Goal: Task Accomplishment & Management: Manage account settings

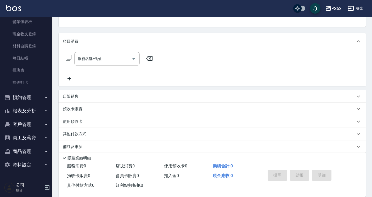
scroll to position [52, 0]
click at [25, 122] on button "客戶管理" at bounding box center [26, 124] width 48 height 14
click at [21, 108] on button "報表及分析" at bounding box center [26, 111] width 48 height 14
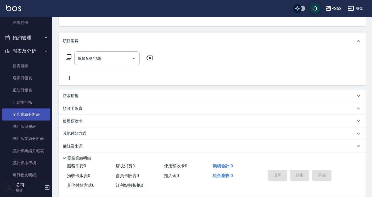
scroll to position [133, 0]
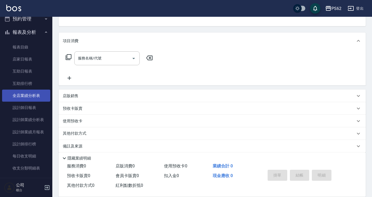
click at [35, 98] on link "全店業績分析表" at bounding box center [26, 95] width 48 height 12
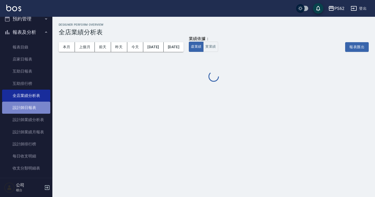
click at [35, 111] on link "設計師日報表" at bounding box center [26, 107] width 48 height 12
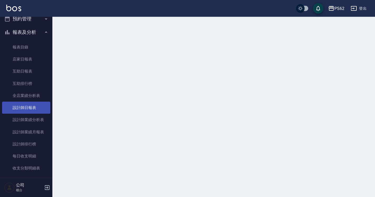
click at [35, 111] on link "設計師日報表" at bounding box center [26, 107] width 48 height 12
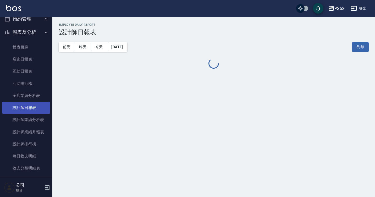
click at [35, 111] on link "設計師日報表" at bounding box center [26, 107] width 48 height 12
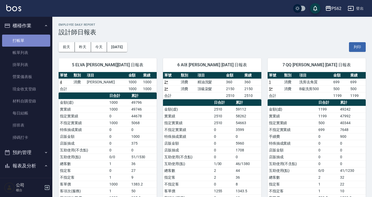
click at [31, 41] on link "打帳單" at bounding box center [26, 41] width 48 height 12
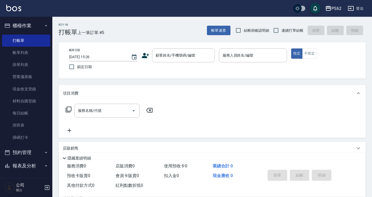
click at [146, 55] on icon at bounding box center [145, 56] width 8 height 8
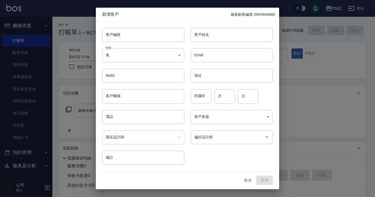
click at [218, 42] on div "Email Email" at bounding box center [228, 52] width 88 height 20
click at [217, 32] on input "客戶姓名" at bounding box center [231, 35] width 82 height 14
type input "[PERSON_NAME]"
click at [123, 118] on input "電話" at bounding box center [143, 117] width 82 height 14
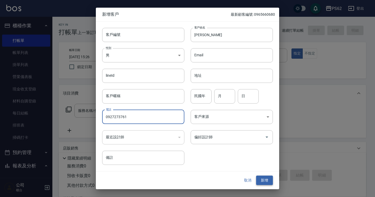
type input "0927273761"
click at [268, 176] on button "新增" at bounding box center [264, 180] width 17 height 10
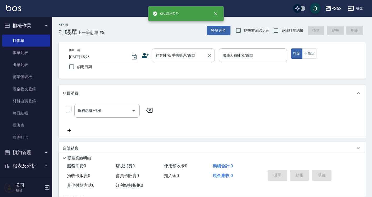
click at [180, 60] on div "顧客姓名/手機號碼/編號" at bounding box center [183, 55] width 63 height 14
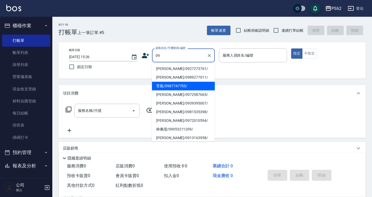
click at [178, 65] on li "[PERSON_NAME]/0927273761/" at bounding box center [183, 68] width 63 height 9
type input "[PERSON_NAME]/0927273761/"
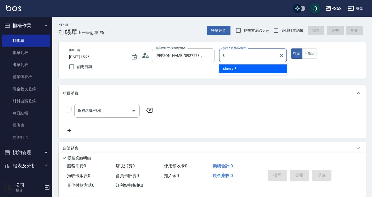
type input "sherry-8"
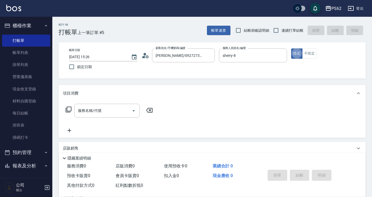
type button "true"
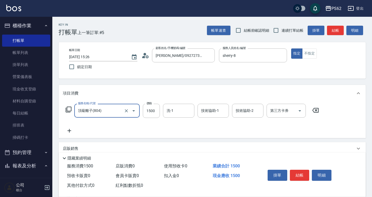
type input "頂級離子(804)"
type input "1699"
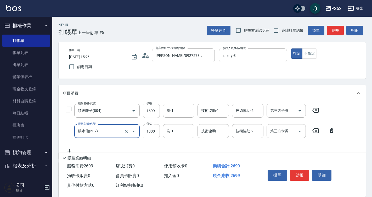
type input "橘水仙(507)"
type input "900"
click at [298, 174] on button "結帳" at bounding box center [300, 174] width 20 height 11
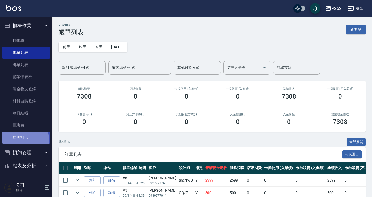
click at [14, 139] on link "掃碼打卡" at bounding box center [26, 137] width 48 height 12
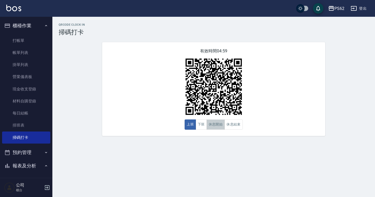
click at [211, 128] on button "休息開始" at bounding box center [215, 124] width 18 height 10
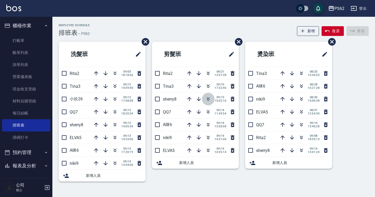
click at [210, 100] on icon "button" at bounding box center [208, 99] width 6 height 6
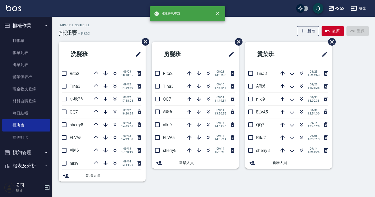
click at [198, 28] on div "Employee Schedule 排班表 — PS62 新增 復原 重做" at bounding box center [214, 30] width 310 height 13
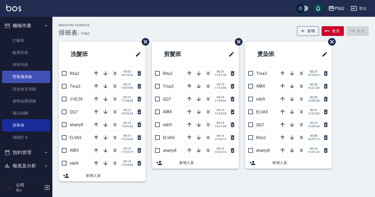
drag, startPoint x: 39, startPoint y: 49, endPoint x: 12, endPoint y: 72, distance: 35.9
click at [39, 49] on link "帳單列表" at bounding box center [26, 53] width 48 height 12
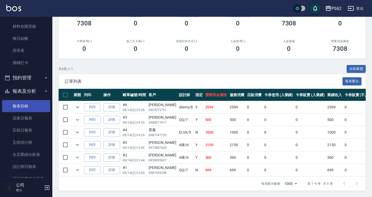
scroll to position [105, 0]
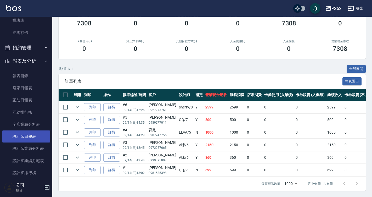
click at [36, 134] on link "設計師日報表" at bounding box center [26, 136] width 48 height 12
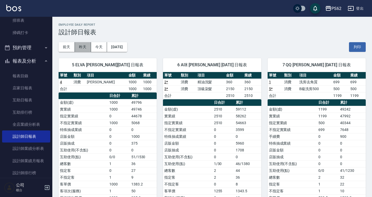
click at [82, 45] on button "昨天" at bounding box center [83, 47] width 16 height 10
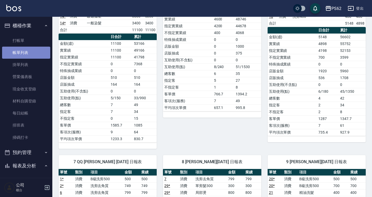
click at [31, 54] on link "帳單列表" at bounding box center [26, 53] width 48 height 12
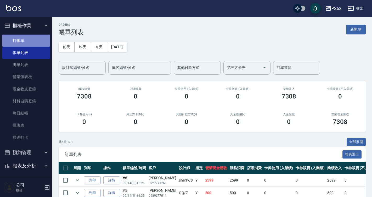
click at [40, 38] on link "打帳單" at bounding box center [26, 41] width 48 height 12
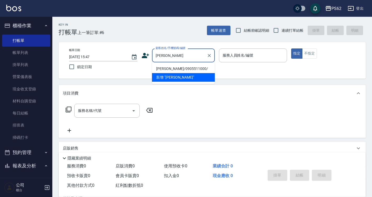
click at [161, 70] on li "[PERSON_NAME]/0905511000/" at bounding box center [183, 68] width 63 height 9
type input "[PERSON_NAME]/0905511000/"
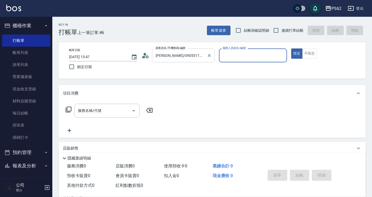
type input "[PERSON_NAME]-2"
click at [148, 57] on icon at bounding box center [145, 56] width 8 height 8
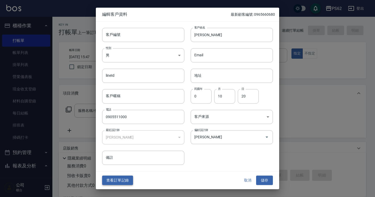
click at [123, 177] on button "查看訂單記錄" at bounding box center [117, 180] width 31 height 10
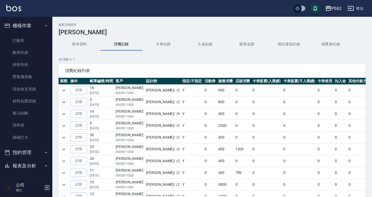
click at [64, 99] on icon "expand row" at bounding box center [64, 102] width 6 height 6
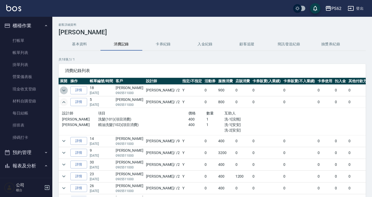
click at [66, 90] on icon "expand row" at bounding box center [64, 90] width 6 height 6
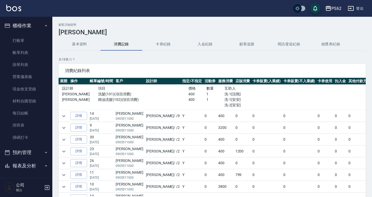
scroll to position [52, 0]
click at [65, 115] on icon "expand row" at bounding box center [64, 115] width 6 height 6
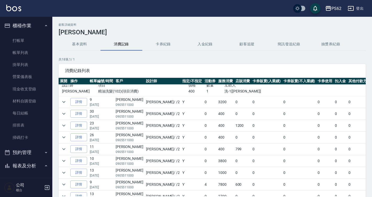
scroll to position [105, 0]
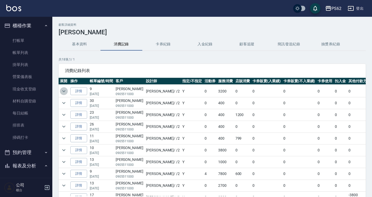
click at [65, 91] on icon "expand row" at bounding box center [64, 91] width 6 height 6
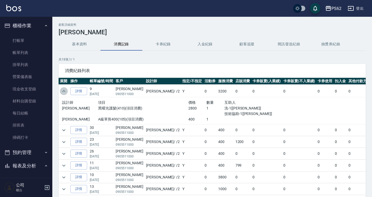
click at [65, 91] on icon "expand row" at bounding box center [63, 91] width 3 height 2
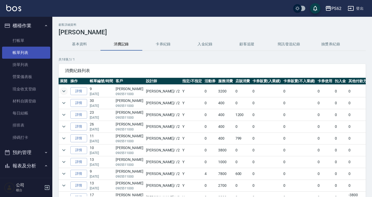
click at [35, 53] on link "帳單列表" at bounding box center [26, 53] width 48 height 12
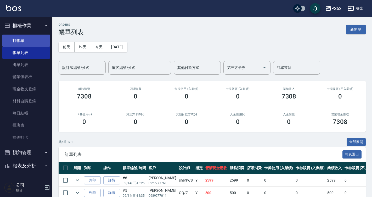
click at [15, 42] on link "打帳單" at bounding box center [26, 41] width 48 height 12
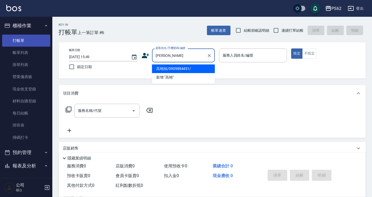
type input "高翊禎/0909884451/"
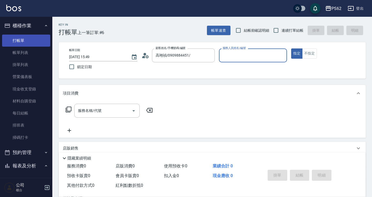
type input "Rita-2"
click at [291, 48] on button "指定" at bounding box center [296, 53] width 11 height 10
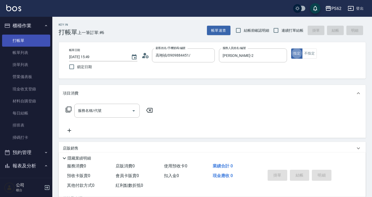
type button "true"
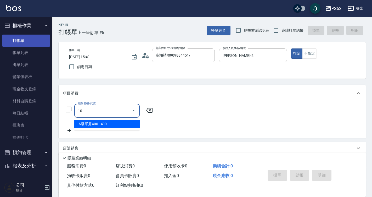
type input "1"
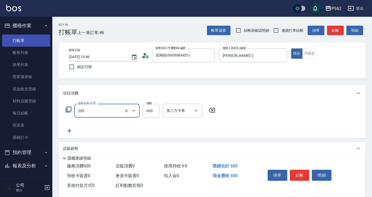
type input "A級洗剪400(205)"
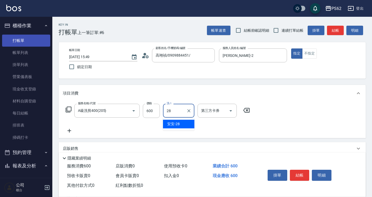
type input "安安-28"
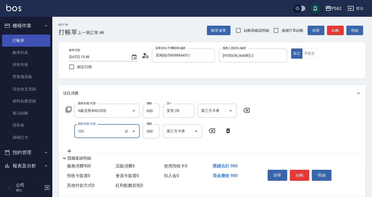
type input "洗髮(101)"
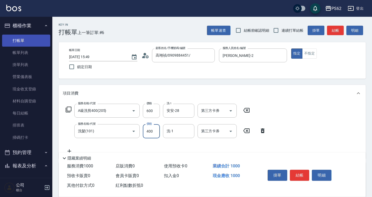
type input "400"
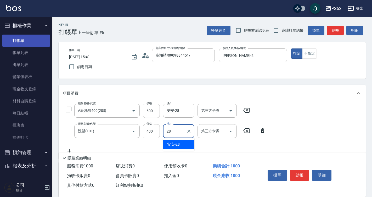
type input "安安-28"
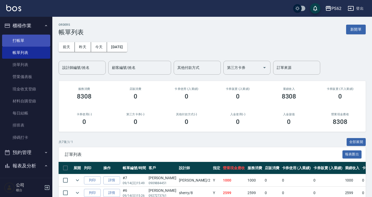
click at [15, 42] on link "打帳單" at bounding box center [26, 41] width 48 height 12
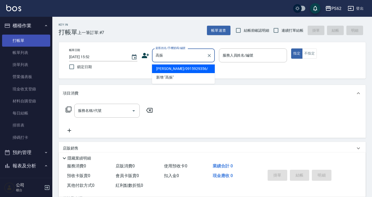
type input "高振榮/0915929356/"
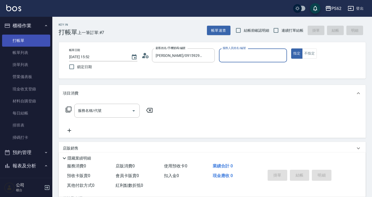
type input "Rita-2"
click at [291, 48] on button "指定" at bounding box center [296, 53] width 11 height 10
type button "true"
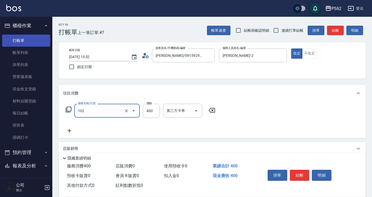
type input "精油洗髮(102)"
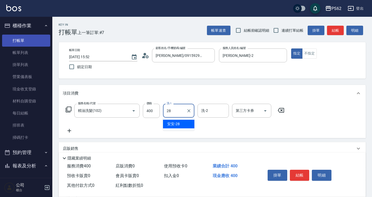
type input "安安-28"
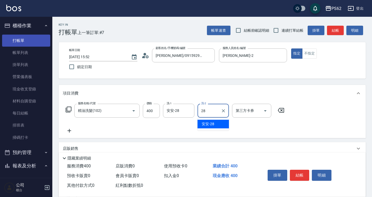
type input "安安-28"
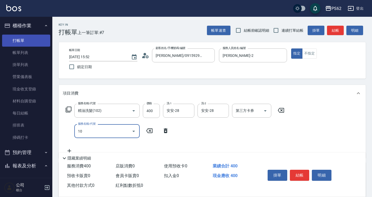
type input "105"
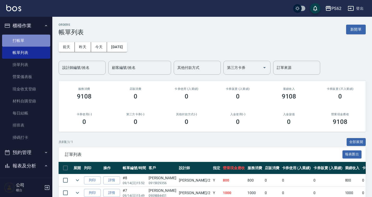
click at [26, 37] on link "打帳單" at bounding box center [26, 41] width 48 height 12
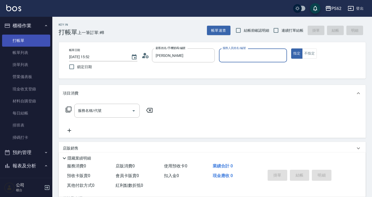
type input "馮培恩/0955756525/"
click at [291, 48] on button "指定" at bounding box center [296, 53] width 11 height 10
type button "true"
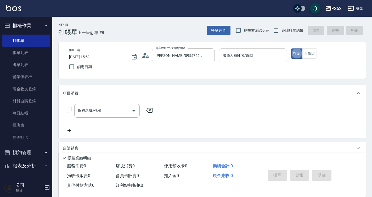
click at [230, 60] on div "服務人員姓名/編號" at bounding box center [253, 55] width 68 height 14
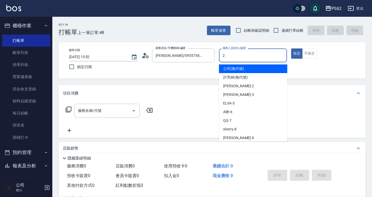
type input "Rita-2"
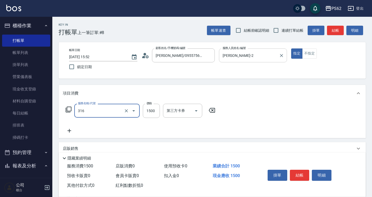
type input "頂級染髮(316)"
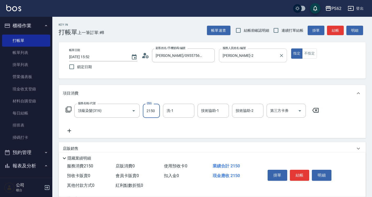
type input "2150"
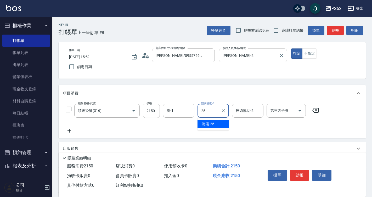
type input "浣熊-25"
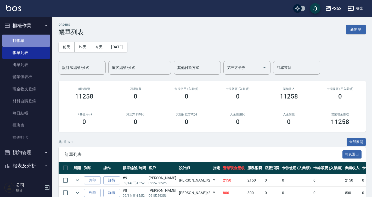
click at [44, 40] on link "打帳單" at bounding box center [26, 41] width 48 height 12
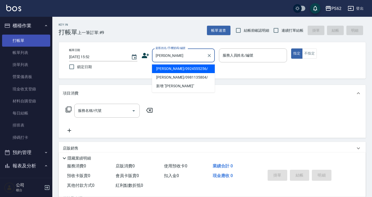
type input "陳婕妤/0924555256/"
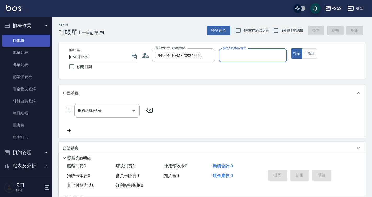
type input "Rita-2"
click at [291, 48] on button "指定" at bounding box center [296, 53] width 11 height 10
type button "true"
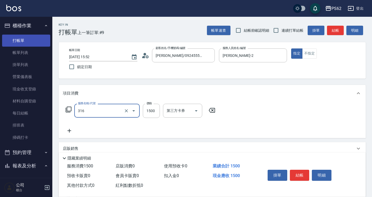
type input "頂級染髮(316)"
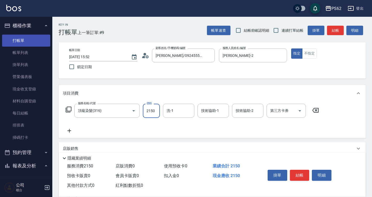
type input "2150"
type input "浣熊-25"
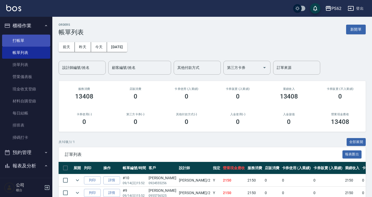
click at [44, 40] on link "打帳單" at bounding box center [26, 41] width 48 height 12
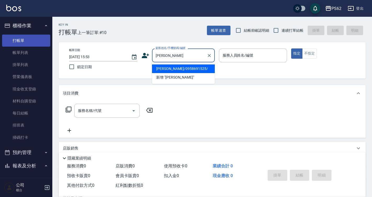
type input "[PERSON_NAME]/0958691525/"
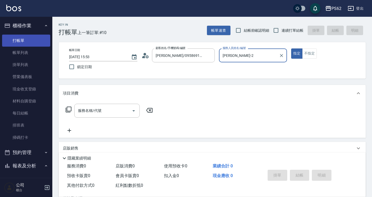
type input "Rita-2"
click at [291, 48] on button "指定" at bounding box center [296, 53] width 11 height 10
type button "true"
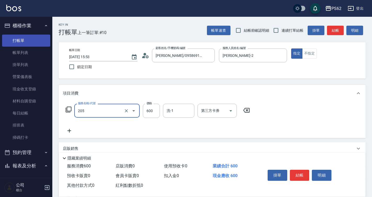
type input "A級洗剪400(205)"
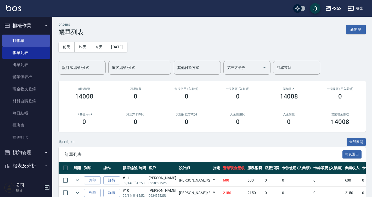
click at [44, 40] on link "打帳單" at bounding box center [26, 41] width 48 height 12
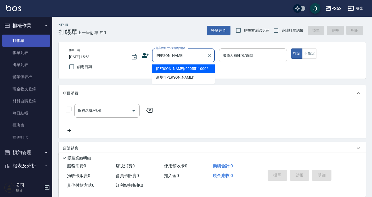
type input "姚智偉/0905511000/"
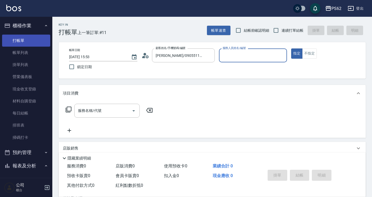
type input "[PERSON_NAME]-2"
click at [291, 48] on button "指定" at bounding box center [296, 53] width 11 height 10
type button "true"
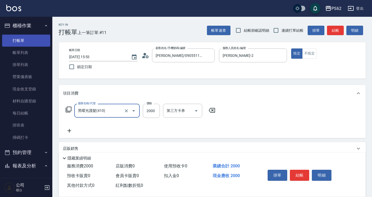
type input "黑曜光護髮(410)"
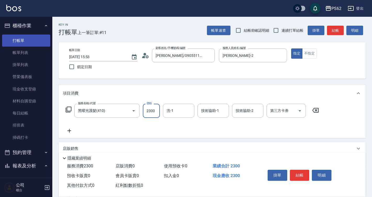
type input "2300"
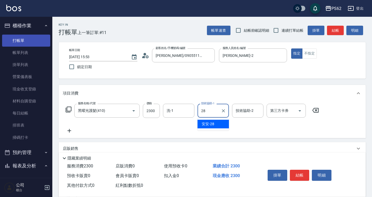
type input "安安-28"
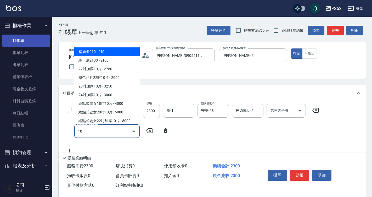
type input "105"
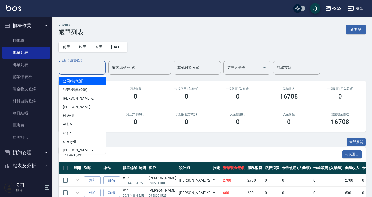
click at [87, 64] on input "設計師編號/姓名" at bounding box center [82, 67] width 42 height 9
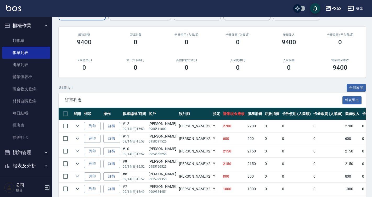
scroll to position [77, 0]
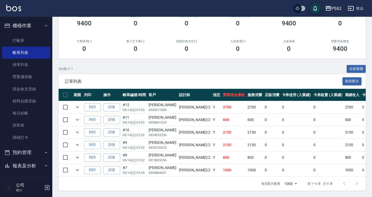
type input "[PERSON_NAME]-2"
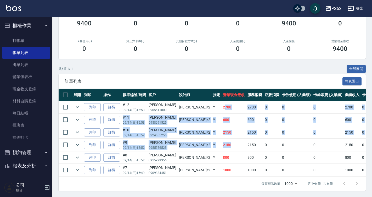
drag, startPoint x: 195, startPoint y: 107, endPoint x: 203, endPoint y: 142, distance: 36.3
click at [203, 142] on tbody "列印 詳情 #12 09/14 (日) 15:53 姚智偉 0905511000 Rita /2 Y 2700 2700 0 0 0 2700 0 0 0 0…" at bounding box center [289, 138] width 461 height 75
click at [222, 142] on td "2150" at bounding box center [234, 145] width 25 height 12
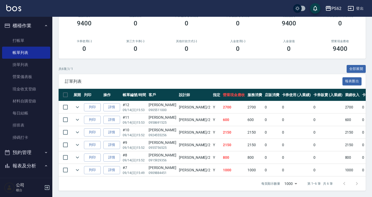
click at [222, 142] on td "2150" at bounding box center [234, 145] width 25 height 12
click at [222, 164] on td "1000" at bounding box center [234, 170] width 25 height 12
drag, startPoint x: 153, startPoint y: 155, endPoint x: 184, endPoint y: 157, distance: 31.2
click at [184, 157] on tr "列印 詳情 #8 09/14 (日) 15:52 高振榮 0915929356 Rita /2 Y 800 800 0 0 0 800 0 0 0 0 0" at bounding box center [289, 157] width 461 height 12
click at [212, 157] on td "Y" at bounding box center [217, 157] width 10 height 12
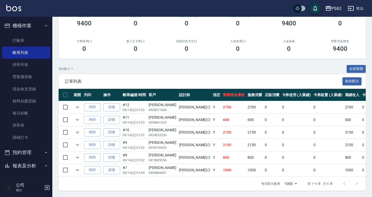
click at [212, 158] on td "Y" at bounding box center [217, 157] width 10 height 12
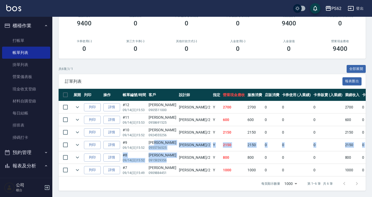
drag, startPoint x: 166, startPoint y: 148, endPoint x: 167, endPoint y: 157, distance: 9.3
click at [167, 157] on tbody "列印 詳情 #12 09/14 (日) 15:53 姚智偉 0905511000 Rita /2 Y 2700 2700 0 0 0 2700 0 0 0 0…" at bounding box center [289, 138] width 461 height 75
click at [178, 157] on td "Rita /2" at bounding box center [195, 157] width 34 height 12
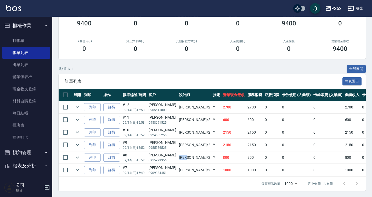
click at [178, 157] on td "Rita /2" at bounding box center [195, 157] width 34 height 12
drag, startPoint x: 157, startPoint y: 131, endPoint x: 203, endPoint y: 132, distance: 45.3
click at [203, 132] on tr "列印 詳情 #10 09/14 (日) 15:52 陳婕妤 0924555256 Rita /2 Y 2150 2150 0 0 0 2150 0 0 0 0…" at bounding box center [289, 132] width 461 height 12
click at [222, 132] on td "2150" at bounding box center [234, 132] width 25 height 12
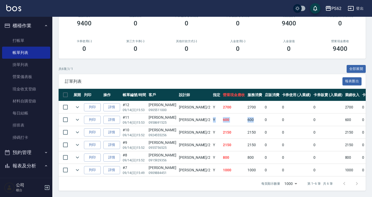
drag, startPoint x: 181, startPoint y: 118, endPoint x: 228, endPoint y: 115, distance: 47.7
click at [228, 115] on tr "列印 詳情 #11 09/14 (日) 15:53 吳煥杰 0958691525 Rita /2 Y 600 600 0 0 0 600 0 0 0 0 0" at bounding box center [289, 120] width 461 height 12
click at [246, 115] on td "600" at bounding box center [254, 120] width 17 height 12
drag, startPoint x: 188, startPoint y: 105, endPoint x: 212, endPoint y: 105, distance: 24.1
click at [212, 105] on tr "列印 詳情 #12 09/14 (日) 15:53 [PERSON_NAME]0905511000 [PERSON_NAME] /2 Y 2700 2700 …" at bounding box center [289, 107] width 461 height 12
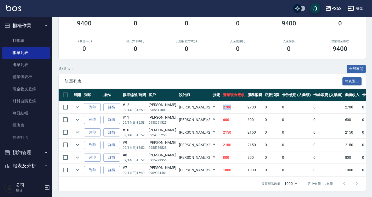
click at [222, 105] on td "2700" at bounding box center [234, 107] width 25 height 12
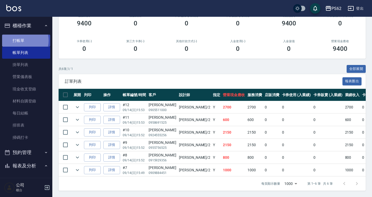
click at [21, 40] on link "打帳單" at bounding box center [26, 41] width 48 height 12
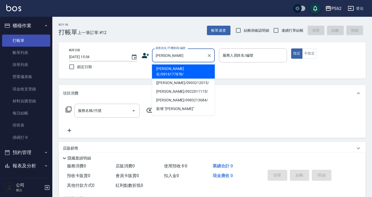
type input "林盈在/0916177878/"
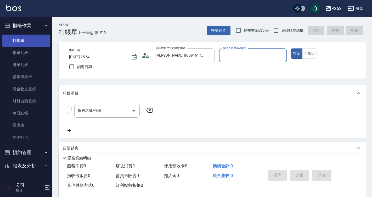
type input "[PERSON_NAME]-2"
click at [291, 48] on button "指定" at bounding box center [296, 53] width 11 height 10
type button "true"
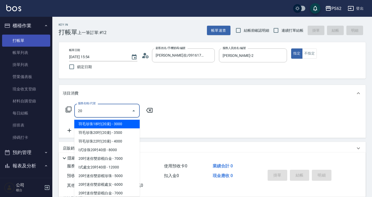
type input "205"
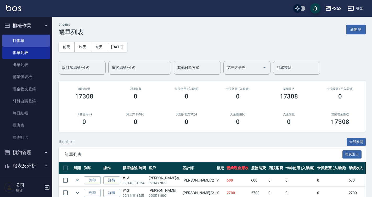
click at [25, 41] on link "打帳單" at bounding box center [26, 41] width 48 height 12
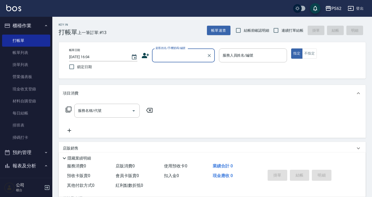
click at [174, 61] on div "顧客姓名/手機號碼/編號" at bounding box center [183, 55] width 63 height 14
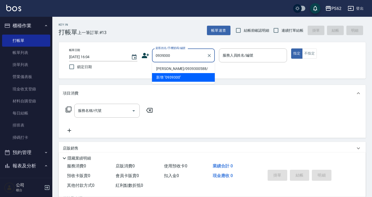
click at [177, 67] on li "陳麗如/0939300588/" at bounding box center [183, 68] width 63 height 9
type input "陳麗如/0939300588/"
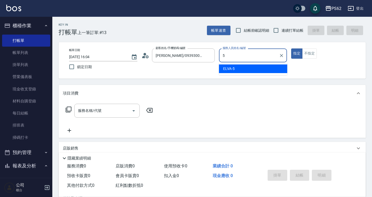
type input "ELVA-5"
type button "true"
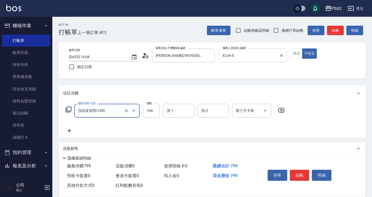
type input "洗頭皮加剪(108)"
type input "999"
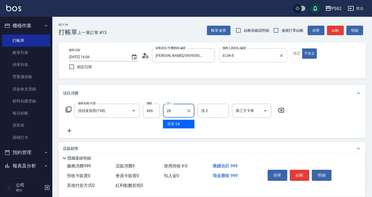
type input "安安-28"
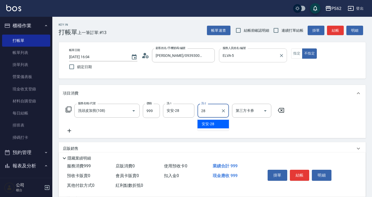
type input "安安-28"
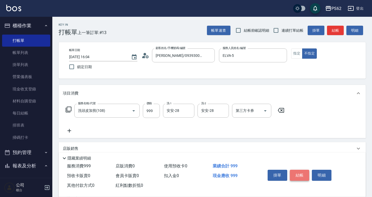
click at [304, 169] on button "結帳" at bounding box center [300, 174] width 20 height 11
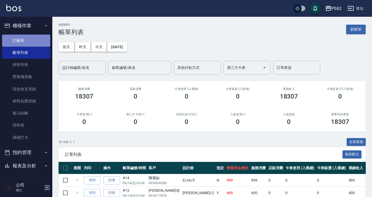
click at [35, 41] on link "打帳單" at bounding box center [26, 41] width 48 height 12
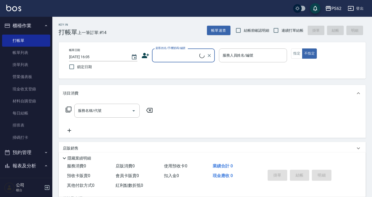
click at [158, 55] on input "顧客姓名/手機號碼/編號" at bounding box center [176, 55] width 45 height 9
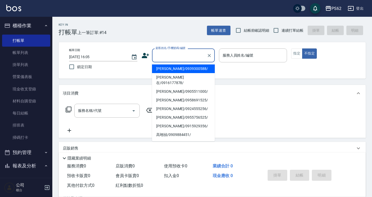
click at [163, 67] on li "陳麗如/0939300588/" at bounding box center [183, 68] width 63 height 9
type input "陳麗如/0939300588/"
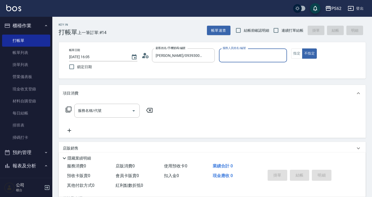
click at [143, 55] on icon at bounding box center [145, 56] width 8 height 8
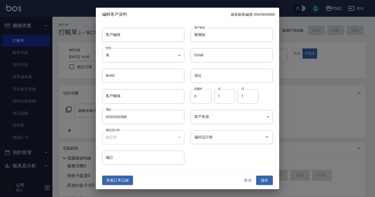
click at [120, 178] on button "查看訂單記錄" at bounding box center [117, 180] width 31 height 10
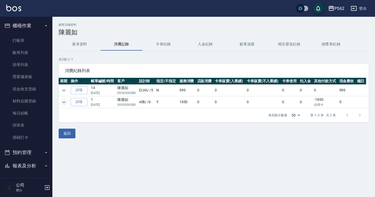
click at [65, 100] on icon "expand row" at bounding box center [64, 102] width 6 height 6
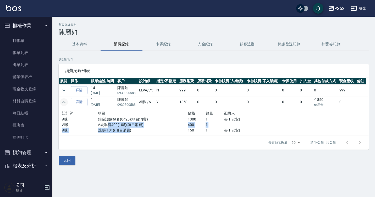
drag, startPoint x: 109, startPoint y: 125, endPoint x: 132, endPoint y: 129, distance: 23.4
click at [132, 129] on div "設計師 項目 價格 數量 互助人 A咪 鉑金護髮包套(0426)(項目消費) 1300 1 洗-1[安安] A咪 A級單剪400(105)(項目消費) 400…" at bounding box center [169, 121] width 215 height 23
click at [132, 129] on p "洗髮(101)(項目消費)" at bounding box center [143, 129] width 90 height 5
click at [142, 151] on div "顧客詳細資料 陳麗如 基本資料 消費記錄 卡券紀錄 入金紀錄 顧客追蹤 簡訊發送紀錄 抽獎券紀錄 共 2 筆, 1 / 1 消費紀錄列表 展開 操作 帳單編號…" at bounding box center [213, 94] width 322 height 142
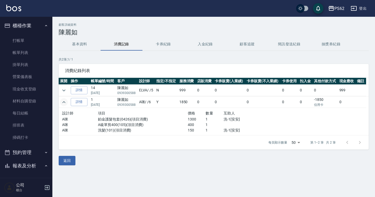
click at [155, 100] on td "A咪 / /6" at bounding box center [147, 102] width 18 height 12
drag, startPoint x: 147, startPoint y: 99, endPoint x: 152, endPoint y: 101, distance: 5.6
click at [152, 101] on td "A咪 / /6" at bounding box center [147, 102] width 18 height 12
click at [153, 115] on div "項目" at bounding box center [143, 113] width 90 height 7
click at [22, 38] on link "打帳單" at bounding box center [26, 41] width 48 height 12
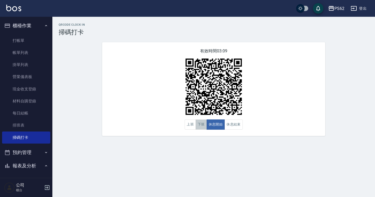
click at [202, 125] on button "下班" at bounding box center [200, 124] width 11 height 10
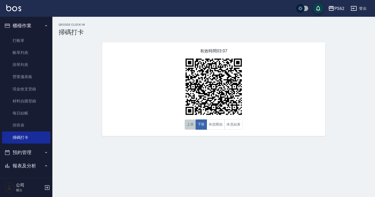
click at [190, 126] on button "上班" at bounding box center [189, 124] width 11 height 10
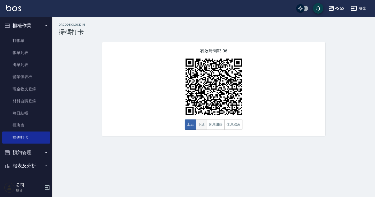
click at [201, 124] on button "下班" at bounding box center [200, 124] width 11 height 10
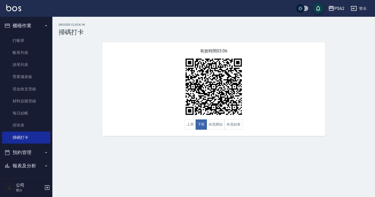
click at [157, 71] on div "有效時間 03:06 上班 下班 休息開始 休息結束" at bounding box center [213, 89] width 223 height 94
click at [239, 127] on button "休息結束" at bounding box center [233, 124] width 18 height 10
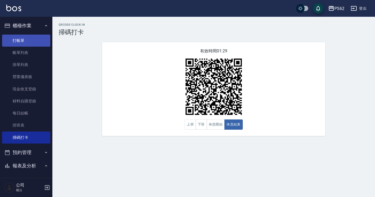
click at [41, 39] on link "打帳單" at bounding box center [26, 41] width 48 height 12
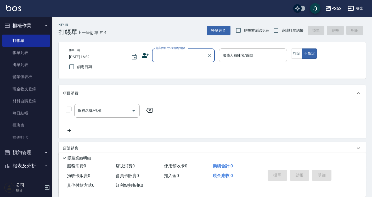
click at [177, 56] on input "顧客姓名/手機號碼/編號" at bounding box center [179, 55] width 50 height 9
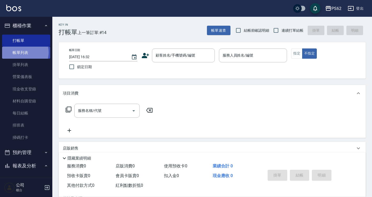
click at [24, 52] on link "帳單列表" at bounding box center [26, 53] width 48 height 12
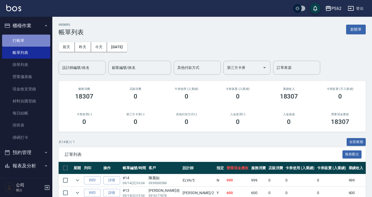
click at [35, 37] on link "打帳單" at bounding box center [26, 41] width 48 height 12
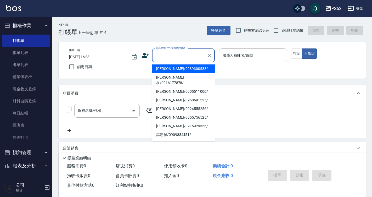
click at [161, 54] on input "顧客姓名/手機號碼/編號" at bounding box center [179, 55] width 50 height 9
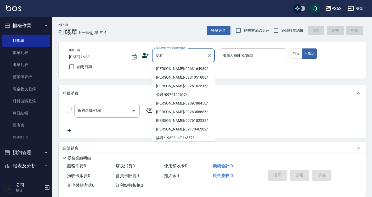
click at [160, 69] on li "[PERSON_NAME]/0963164939/" at bounding box center [183, 68] width 63 height 9
type input "[PERSON_NAME]/0963164939/"
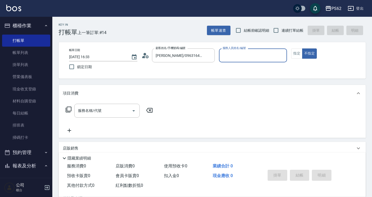
type input "A咪-6"
click at [71, 107] on icon at bounding box center [68, 109] width 6 height 6
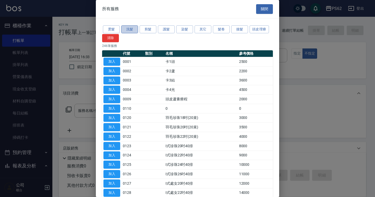
click at [128, 30] on button "洗髮" at bounding box center [129, 29] width 17 height 8
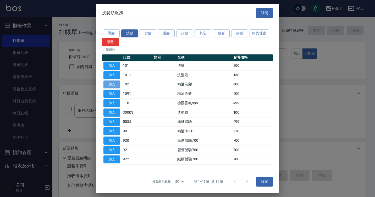
click at [114, 83] on button "加入" at bounding box center [111, 84] width 17 height 8
type input "精油洗髮(102)"
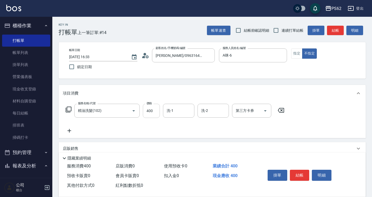
click at [153, 106] on input "400" at bounding box center [151, 111] width 17 height 14
type input "360"
type input "Sunny-23"
click at [299, 55] on button "指定" at bounding box center [296, 53] width 11 height 10
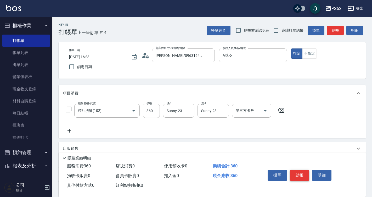
click at [296, 177] on button "結帳" at bounding box center [300, 174] width 20 height 11
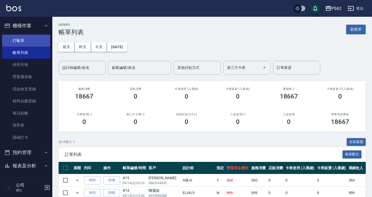
click at [36, 40] on link "打帳單" at bounding box center [26, 41] width 48 height 12
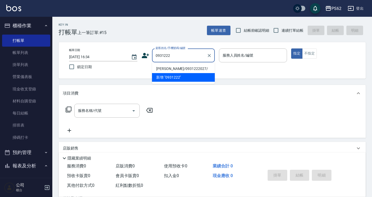
drag, startPoint x: 166, startPoint y: 70, endPoint x: 212, endPoint y: 61, distance: 46.6
click at [166, 70] on li "[PERSON_NAME]/0931222027/" at bounding box center [183, 68] width 63 height 9
click at [166, 70] on div "帳單日期 2025/09/14 16:34 鎖定日期 顧客姓名/手機號碼/編號 0931222 顧客姓名/手機號碼/編號 服務人員姓名/編號 服務人員姓名/編…" at bounding box center [212, 60] width 295 height 24
type input "[PERSON_NAME]/0931222027/"
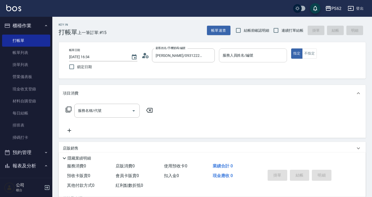
click at [228, 60] on div "服務人員姓名/編號" at bounding box center [253, 55] width 68 height 14
click at [228, 56] on input "服務人員姓名/編號" at bounding box center [253, 55] width 64 height 9
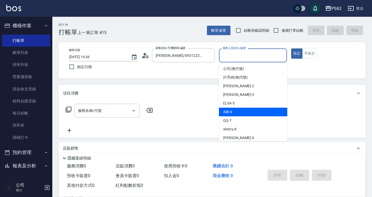
click at [236, 111] on div "A咪 -6" at bounding box center [253, 111] width 68 height 9
type input "A咪-6"
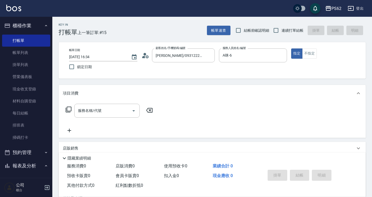
click at [68, 110] on icon at bounding box center [68, 109] width 6 height 6
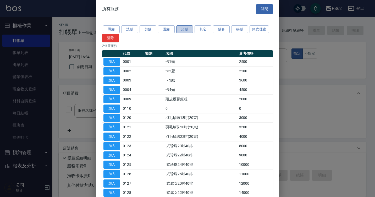
click at [188, 30] on button "染髮" at bounding box center [184, 29] width 17 height 8
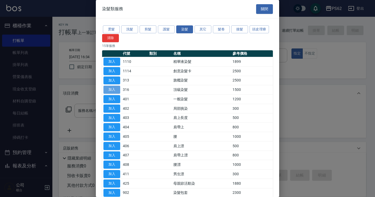
click at [116, 88] on button "加入" at bounding box center [111, 90] width 17 height 8
type input "頂級染髮(316)"
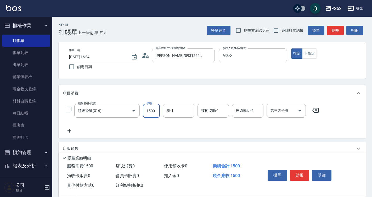
click at [156, 110] on input "1500" at bounding box center [151, 111] width 17 height 14
type input "3000"
click at [297, 173] on button "結帳" at bounding box center [300, 174] width 20 height 11
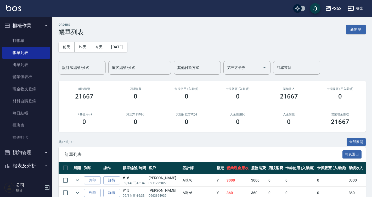
click at [75, 71] on input "設計師編號/姓名" at bounding box center [82, 67] width 42 height 9
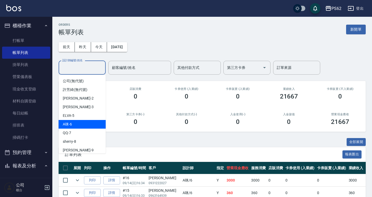
click at [80, 122] on div "A咪 -6" at bounding box center [82, 124] width 47 height 9
click at [80, 122] on div "ORDERS 帳單列表 新開單 前天 昨天 今天 2025/09/14 設計師編號/姓名 設計師編號/姓名 顧客編號/姓名 顧客編號/姓名 其他付款方式 其他…" at bounding box center [186, 197] width 372 height 395
type input "A咪-6"
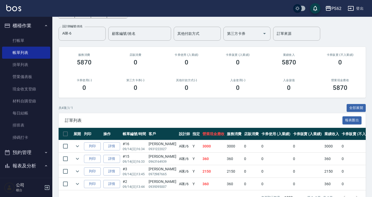
scroll to position [26, 0]
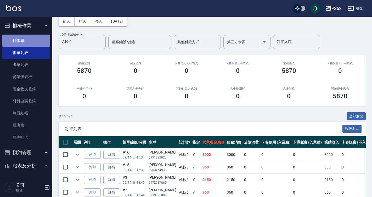
click at [37, 41] on link "打帳單" at bounding box center [26, 41] width 48 height 12
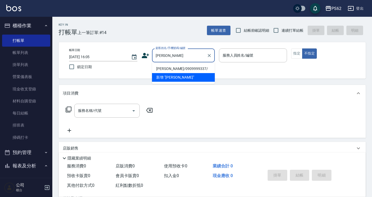
click at [188, 69] on li "[PERSON_NAME]/0909999337/" at bounding box center [183, 68] width 63 height 9
type input "[PERSON_NAME]/0909999337/"
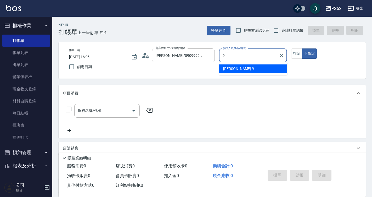
type input "niki-9"
type button "false"
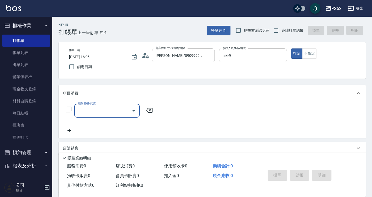
click at [70, 108] on icon at bounding box center [68, 109] width 6 height 6
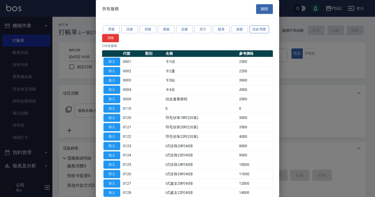
click at [262, 29] on button "頭皮理療" at bounding box center [258, 29] width 19 height 8
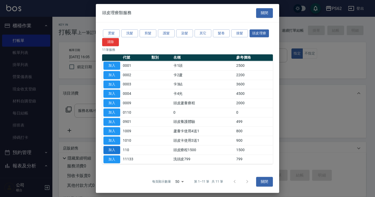
click at [109, 152] on button "加入" at bounding box center [111, 150] width 17 height 8
type input "頭皮療程1500(110)"
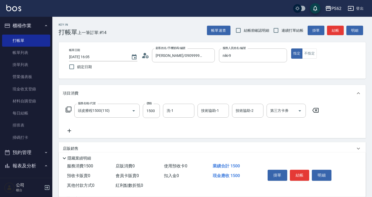
click at [71, 129] on icon at bounding box center [69, 130] width 13 height 6
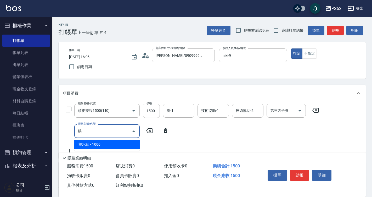
click at [85, 143] on span "橘水仙 - 1000" at bounding box center [106, 144] width 65 height 9
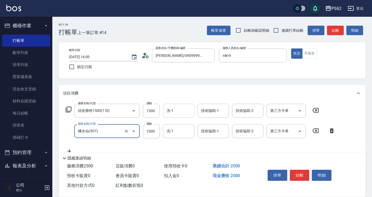
type input "橘水仙(507)"
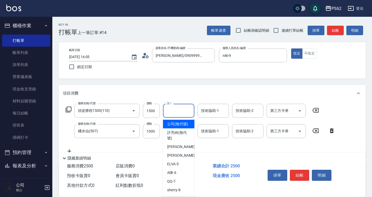
click at [180, 110] on input "洗-1" at bounding box center [178, 110] width 27 height 9
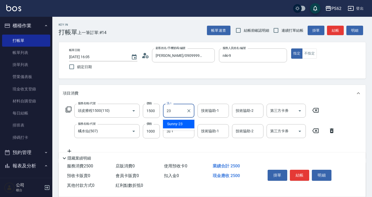
type input "Sunny-23"
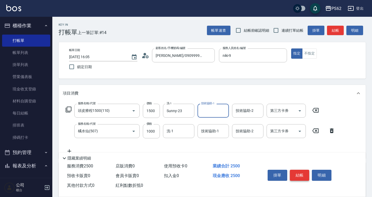
click at [301, 172] on button "結帳" at bounding box center [300, 174] width 20 height 11
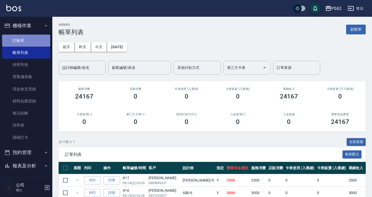
click at [33, 39] on link "打帳單" at bounding box center [26, 41] width 48 height 12
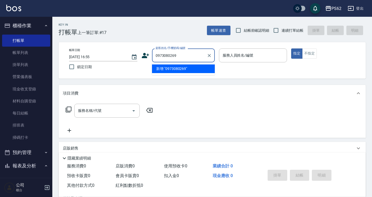
click at [189, 70] on li "新增 "0973080269"" at bounding box center [183, 68] width 63 height 9
type input "0973080269"
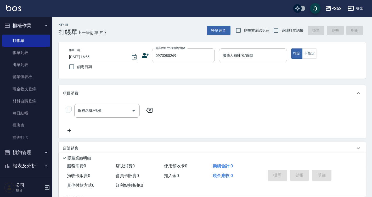
click at [144, 57] on icon at bounding box center [145, 55] width 7 height 5
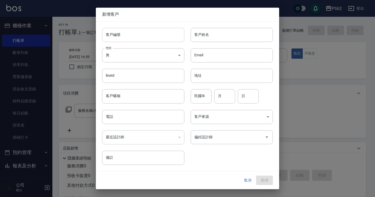
type input "0973080269"
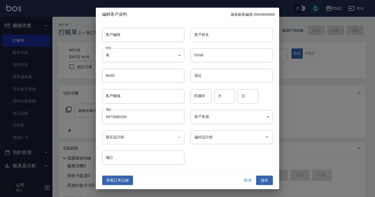
click at [202, 36] on input "客戶姓名" at bounding box center [231, 35] width 82 height 14
type input "[PERSON_NAME]"
click at [259, 181] on button "儲存" at bounding box center [264, 180] width 17 height 10
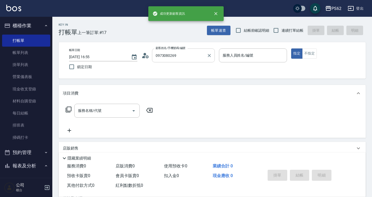
click at [185, 56] on input "0973080269" at bounding box center [179, 55] width 50 height 9
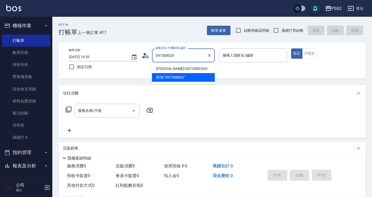
click at [182, 71] on li "[PERSON_NAME]/0973080269/" at bounding box center [183, 68] width 63 height 9
type input "[PERSON_NAME]/0973080269/"
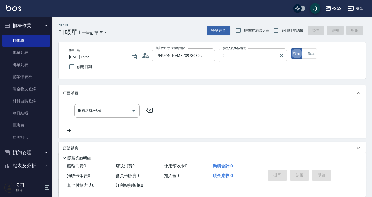
type input "niki-9"
type button "true"
click at [311, 55] on button "不指定" at bounding box center [309, 53] width 15 height 10
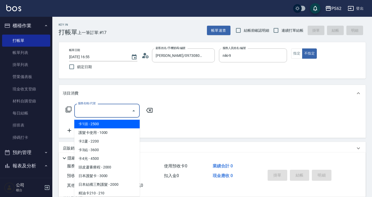
click at [88, 114] on input "服務名稱/代號" at bounding box center [103, 110] width 53 height 9
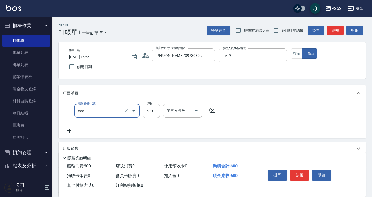
type input "去角質(555)"
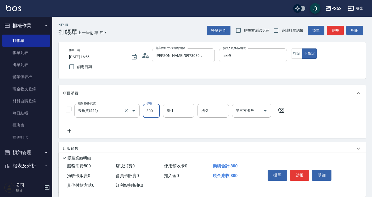
type input "800"
click at [304, 172] on button "結帳" at bounding box center [300, 174] width 20 height 11
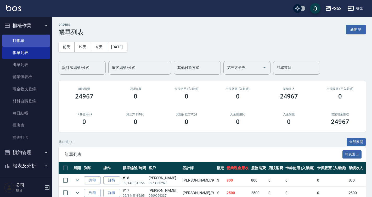
click at [18, 42] on link "打帳單" at bounding box center [26, 41] width 48 height 12
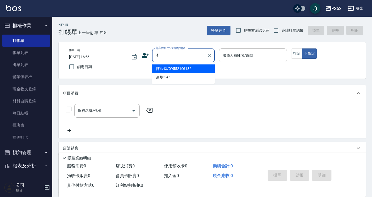
click at [179, 71] on li "陳冺斈/0955210613/" at bounding box center [183, 68] width 63 height 9
type input "陳冺斈/0955210613/"
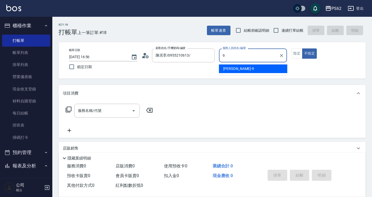
type input "niki-9"
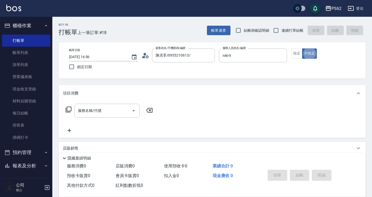
type button "false"
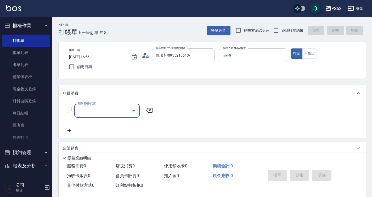
click at [69, 108] on icon at bounding box center [68, 109] width 6 height 6
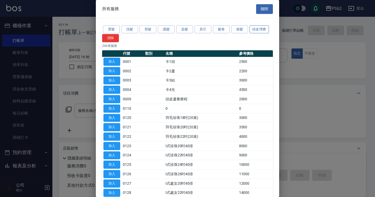
click at [261, 29] on button "頭皮理療" at bounding box center [258, 29] width 19 height 8
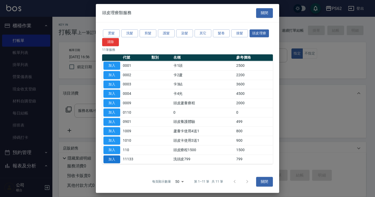
click at [115, 160] on button "加入" at bounding box center [111, 159] width 17 height 8
type input "洗頭皮799(11133)"
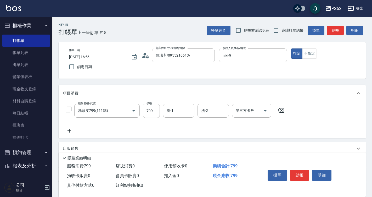
click at [70, 132] on icon at bounding box center [69, 130] width 13 height 6
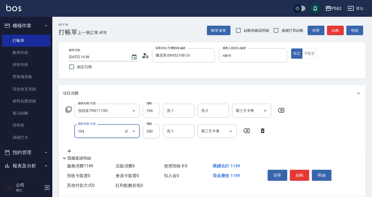
type input "B級單剪350(104)"
click at [151, 115] on input "799" at bounding box center [151, 111] width 17 height 14
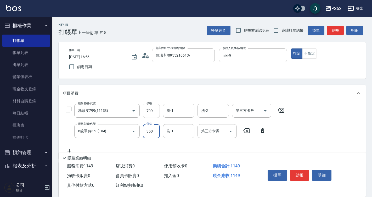
click at [151, 115] on input "799" at bounding box center [151, 111] width 17 height 14
type input "699"
type input "Sunny-23"
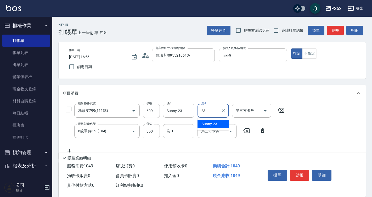
type input "Sunny-23"
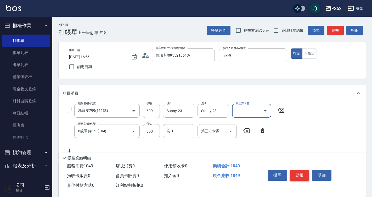
click at [306, 173] on button "結帳" at bounding box center [300, 174] width 20 height 11
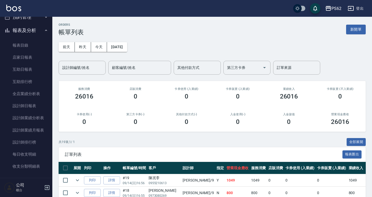
scroll to position [157, 0]
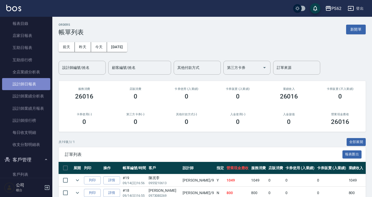
click at [31, 88] on link "設計師日報表" at bounding box center [26, 84] width 48 height 12
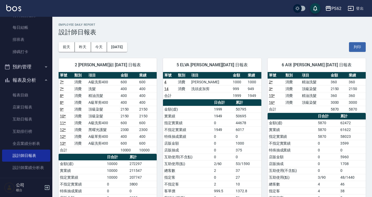
scroll to position [64, 0]
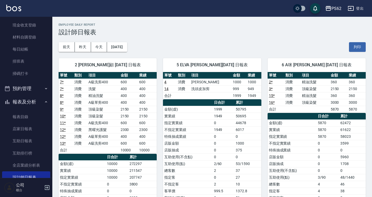
drag, startPoint x: 49, startPoint y: 98, endPoint x: 50, endPoint y: 85, distance: 13.1
click at [50, 85] on nav "櫃檯作業 打帳單 帳單列表 掛單列表 營業儀表板 現金收支登錄 材料自購登錄 每日結帳 排班表 掃碼打卡 預約管理 預約管理 單日預約紀錄 單週預約紀錄 報表…" at bounding box center [26, 97] width 52 height 161
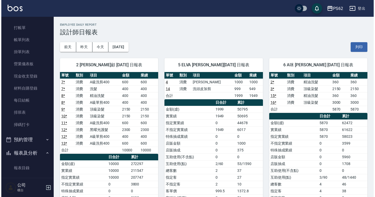
scroll to position [12, 0]
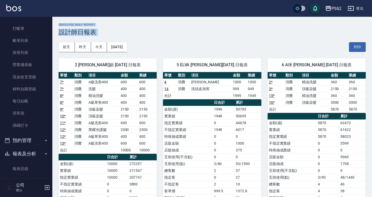
drag, startPoint x: 57, startPoint y: 38, endPoint x: 58, endPoint y: 20, distance: 18.1
click at [21, 26] on link "打帳單" at bounding box center [26, 28] width 48 height 12
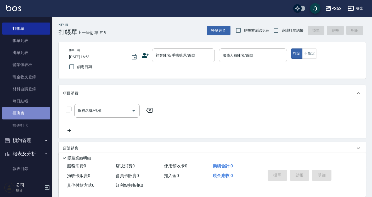
click at [33, 116] on link "排班表" at bounding box center [26, 113] width 48 height 12
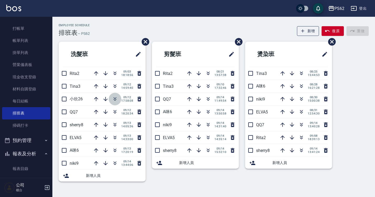
click at [112, 99] on icon "button" at bounding box center [115, 99] width 6 height 6
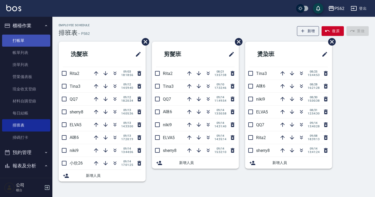
click at [21, 38] on link "打帳單" at bounding box center [26, 41] width 48 height 12
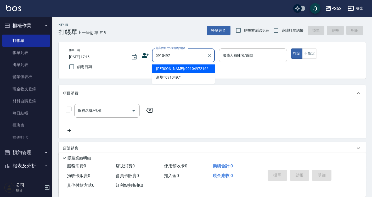
type input "張淅合/0910497216/"
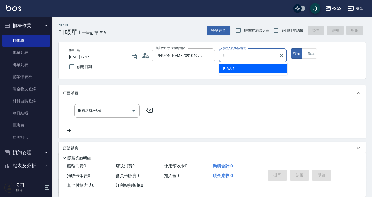
type input "5"
type button "true"
type input "ELVA-5"
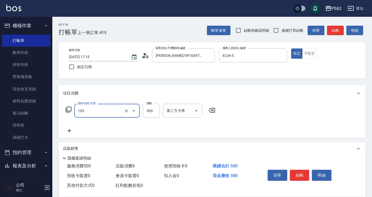
type input "B級洗剪500(103)"
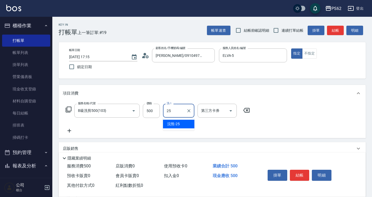
type input "浣熊-25"
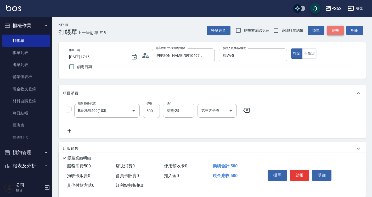
click at [329, 33] on button "結帳" at bounding box center [335, 31] width 17 height 10
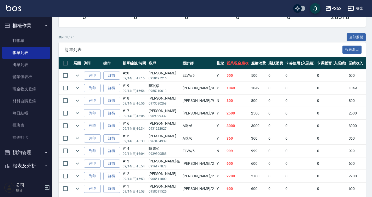
scroll to position [253, 0]
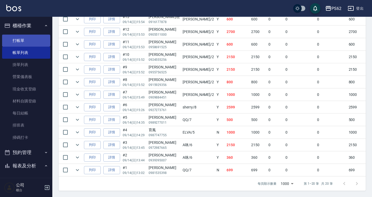
click at [22, 42] on link "打帳單" at bounding box center [26, 41] width 48 height 12
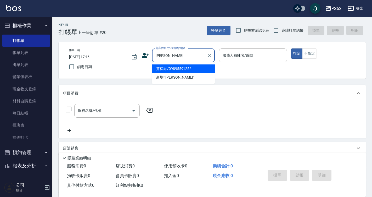
type input "蕭棕融/0989559125/"
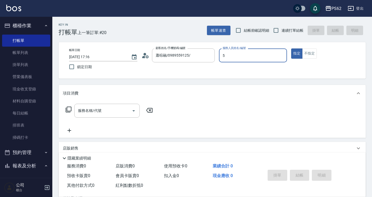
type input "ELVA-5"
type button "true"
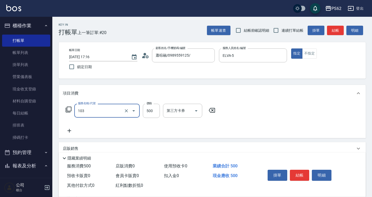
type input "B級洗剪500(103)"
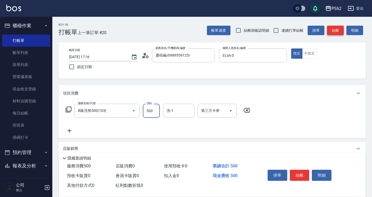
click at [341, 28] on button "結帳" at bounding box center [335, 31] width 17 height 10
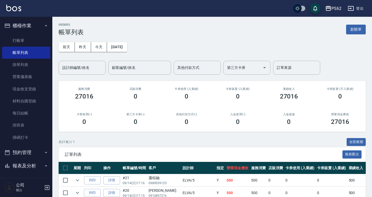
click at [61, 43] on button "前天" at bounding box center [67, 47] width 16 height 10
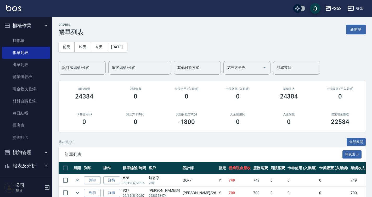
click at [90, 60] on div "前天 昨天 今天 2025/09/12 設計師編號/姓名 設計師編號/姓名 顧客編號/姓名 顧客編號/姓名 其他付款方式 其他付款方式 第三方卡券 第三方卡券…" at bounding box center [212, 55] width 307 height 39
click at [86, 65] on input "設計師編號/姓名" at bounding box center [82, 67] width 42 height 9
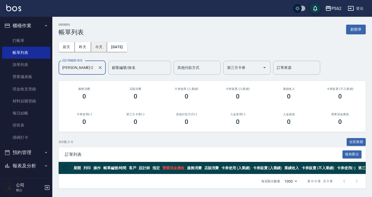
type input "Rita-2"
click at [101, 48] on button "今天" at bounding box center [99, 47] width 16 height 10
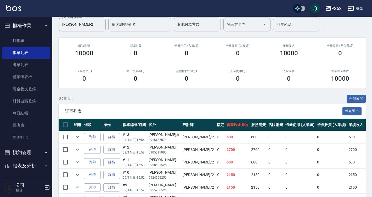
scroll to position [52, 0]
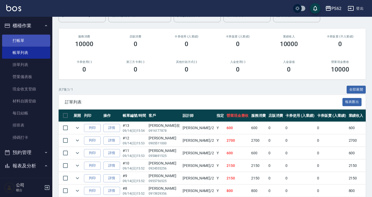
click at [42, 36] on link "打帳單" at bounding box center [26, 41] width 48 height 12
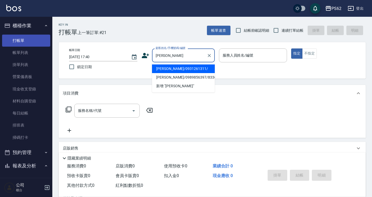
type input "王妍欣/0931261311/"
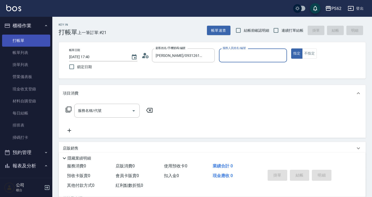
type input "Rita-2"
click at [291, 48] on button "指定" at bounding box center [296, 53] width 11 height 10
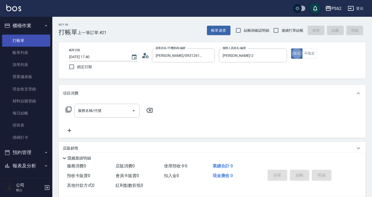
type button "true"
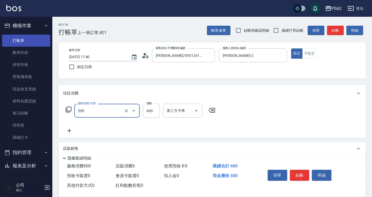
type input "去角質(555)"
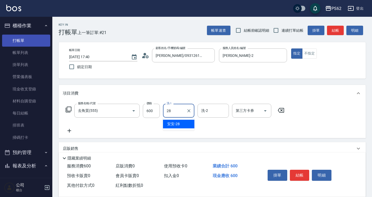
type input "安安-28"
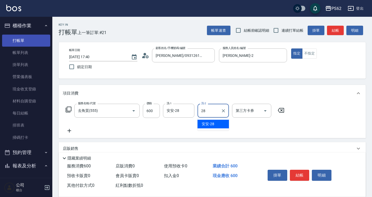
type input "安安-28"
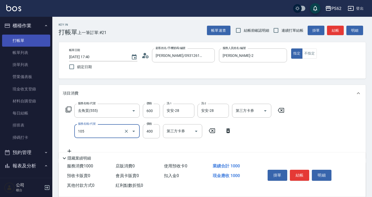
type input "A級單剪400(105)"
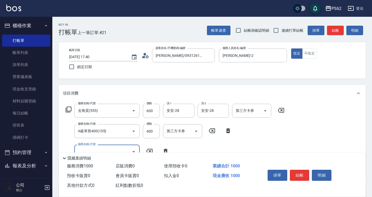
scroll to position [26, 0]
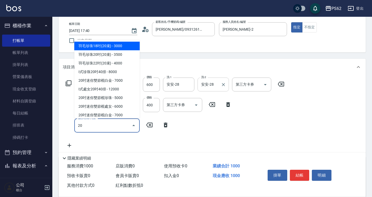
type input "205"
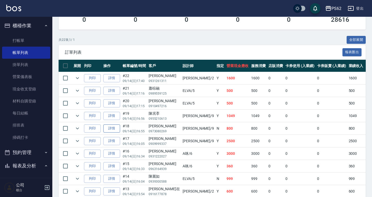
scroll to position [105, 0]
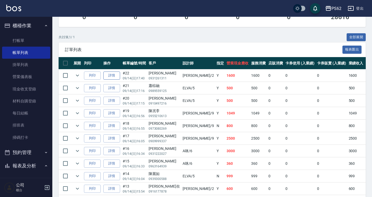
click at [119, 75] on link "詳情" at bounding box center [111, 75] width 17 height 8
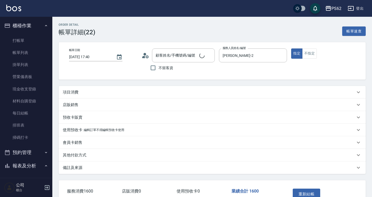
type input "Rita-2"
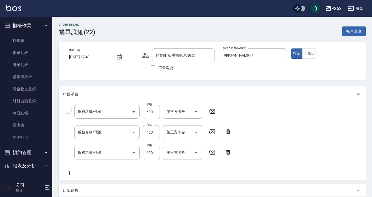
click at [145, 55] on circle at bounding box center [144, 54] width 3 height 3
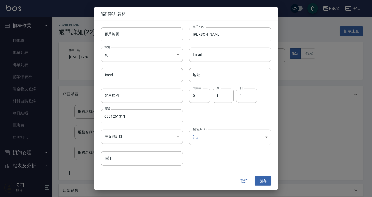
type input "王妍欣/0931261311/"
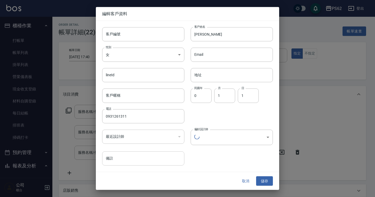
type input "A級洗剪400(205)"
type input "A級單剪400(105)"
type input "去角質(555)"
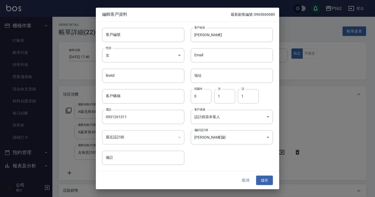
type input "625ec94c-3444-4a3c-b746-d360007df3e1"
click at [246, 179] on button "取消" at bounding box center [245, 180] width 17 height 10
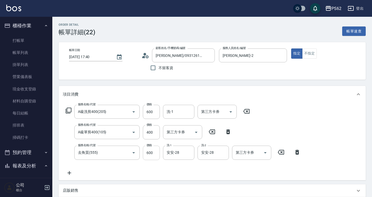
click at [147, 149] on input "600" at bounding box center [151, 152] width 17 height 14
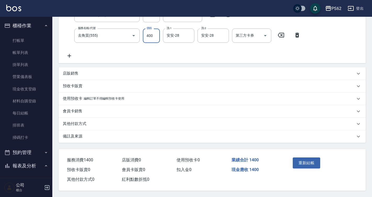
scroll to position [119, 0]
type input "400"
click at [304, 163] on button "重新結帳" at bounding box center [307, 162] width 28 height 11
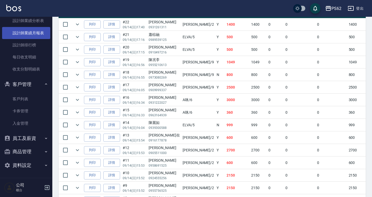
scroll to position [233, 0]
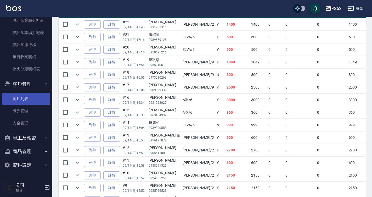
click at [42, 93] on link "客戶列表" at bounding box center [26, 99] width 48 height 12
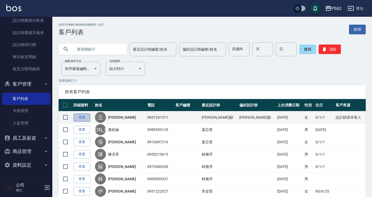
click at [89, 116] on link "查看" at bounding box center [81, 117] width 17 height 8
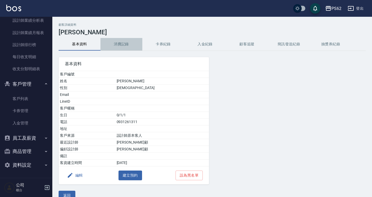
click at [126, 47] on button "消費記錄" at bounding box center [121, 44] width 42 height 13
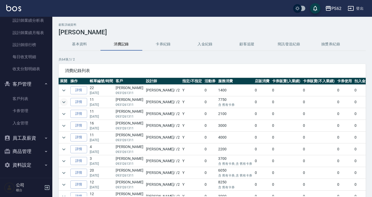
click at [63, 103] on icon "expand row" at bounding box center [64, 102] width 6 height 6
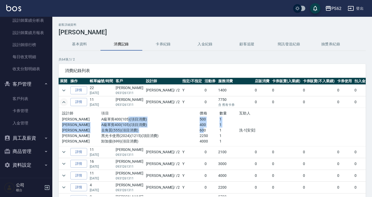
drag, startPoint x: 124, startPoint y: 120, endPoint x: 187, endPoint y: 132, distance: 64.2
click at [187, 132] on div "設計師 項目 價格 數量 互助人 Rita A級單剪400(105)(項目消費) 500 1 Rita A級單剪400(105)(項目消費) 400 1 Ri…" at bounding box center [180, 127] width 236 height 34
click at [200, 132] on p "600" at bounding box center [210, 129] width 20 height 5
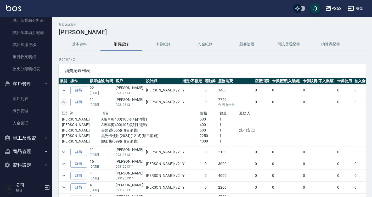
click at [200, 133] on p "2250" at bounding box center [210, 135] width 20 height 5
drag, startPoint x: 189, startPoint y: 130, endPoint x: 115, endPoint y: 129, distance: 74.5
click at [115, 129] on div "Rita 去角質(555)(項目消費) 600 1 洗-1[安安]" at bounding box center [180, 129] width 236 height 5
click at [114, 129] on p "去角質(555)(項目消費)" at bounding box center [150, 129] width 98 height 5
click at [111, 128] on p "去角質(555)(項目消費)" at bounding box center [150, 129] width 98 height 5
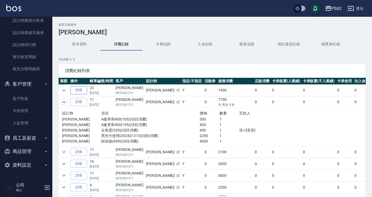
click at [81, 92] on link "詳情" at bounding box center [78, 90] width 17 height 8
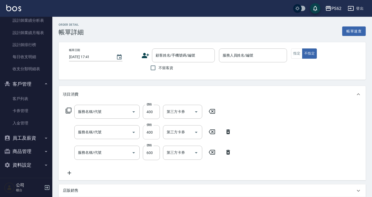
type input "2025/09/14 17:40"
type input "Rita-2"
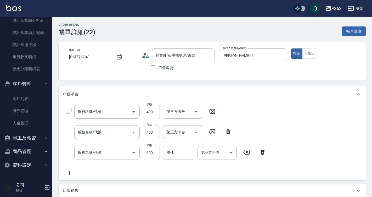
type input "去角質(555)"
type input "A級單剪400(105)"
type input "A級洗剪400(205)"
type input "王妍欣/0931261311/"
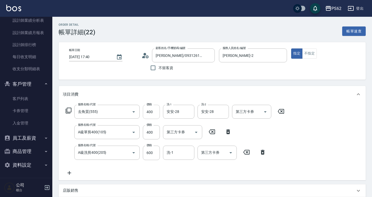
click at [150, 115] on input "400" at bounding box center [151, 112] width 17 height 14
click at [109, 145] on div "服務名稱/代號 去角質(555) 服務名稱/代號 價格 400 價格 洗-1 安安-28 洗-1 洗-2 安安-28 洗-2 第三方卡券 第三方卡券 服務名稱…" at bounding box center [175, 140] width 225 height 71
click at [150, 133] on input "400" at bounding box center [151, 132] width 17 height 14
type input "500"
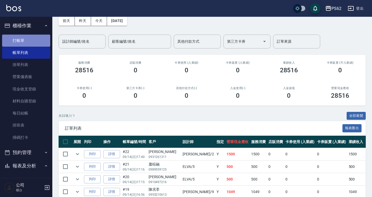
click at [32, 39] on link "打帳單" at bounding box center [26, 41] width 48 height 12
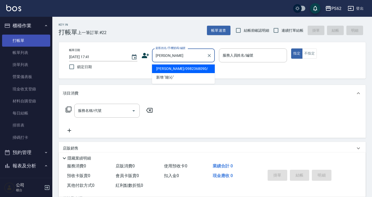
type input "鐘沁妤/0982368090/"
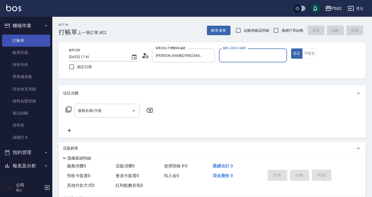
type input "Rita-2"
click at [291, 48] on button "指定" at bounding box center [296, 53] width 11 height 10
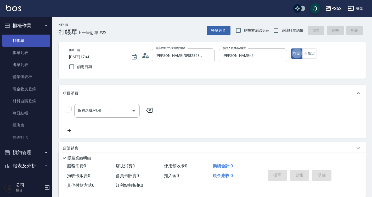
type button "true"
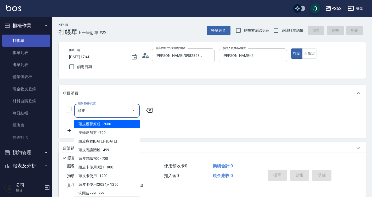
scroll to position [1, 0]
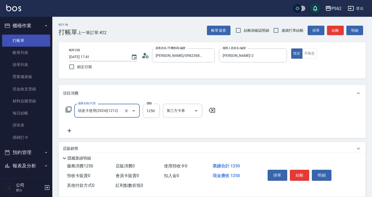
type input "頭皮卡使用(2024)(1212)"
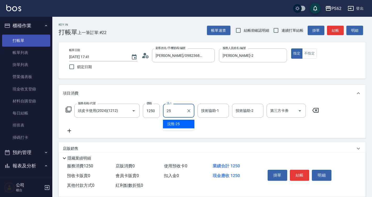
type input "浣熊-25"
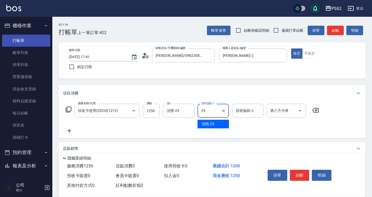
type input "浣熊-25"
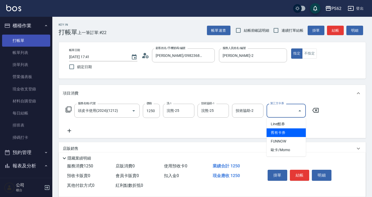
type input "舊有卡券"
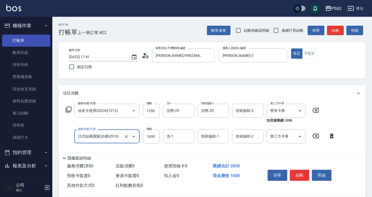
type input "日式結構護髮(自購)(510)"
type input "1100"
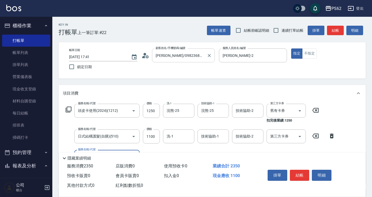
scroll to position [26, 0]
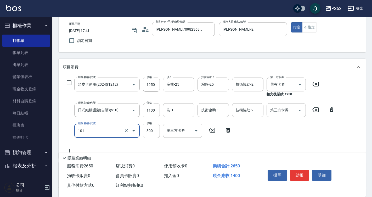
type input "洗髮(101)"
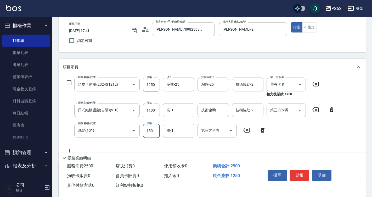
type input "150"
click at [211, 114] on input "技術協助-1" at bounding box center [213, 109] width 27 height 9
type input "浣熊-25"
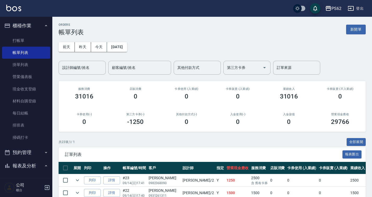
click at [90, 59] on div "前天 昨天 今天 2025/09/14 設計師編號/姓名 設計師編號/姓名 顧客編號/姓名 顧客編號/姓名 其他付款方式 其他付款方式 第三方卡券 第三方卡券…" at bounding box center [212, 55] width 307 height 39
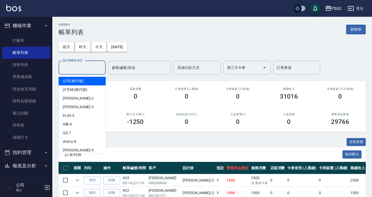
click at [89, 65] on input "設計師編號/姓名" at bounding box center [82, 67] width 42 height 9
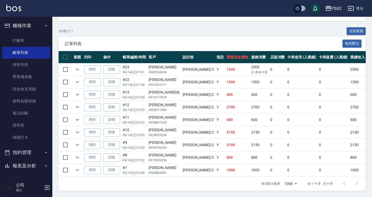
scroll to position [115, 0]
type input "Rita-2"
click at [355, 27] on button "全部展開" at bounding box center [356, 31] width 19 height 8
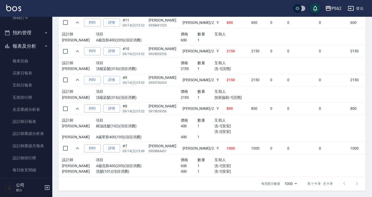
scroll to position [131, 0]
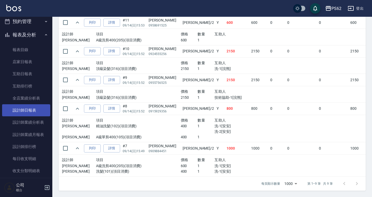
click at [32, 106] on link "設計師日報表" at bounding box center [26, 110] width 48 height 12
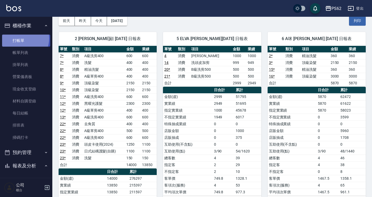
click at [21, 38] on link "打帳單" at bounding box center [26, 41] width 48 height 12
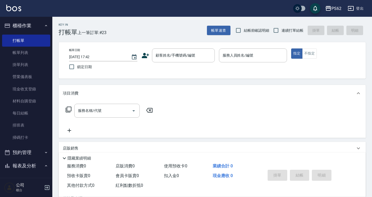
click at [144, 57] on icon at bounding box center [145, 55] width 7 height 5
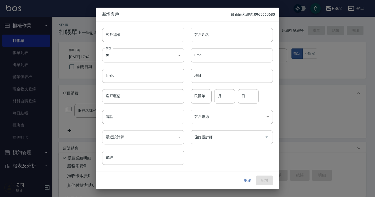
click at [205, 26] on div "客戶姓名 客戶姓名" at bounding box center [228, 31] width 88 height 20
click at [209, 40] on input "客戶姓名" at bounding box center [231, 35] width 82 height 14
type input "ㄔ"
type input "陳廷廷"
click at [122, 111] on input "電話" at bounding box center [143, 117] width 82 height 14
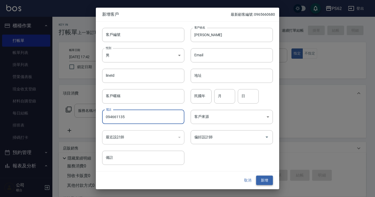
type input "094661135"
click at [266, 179] on button "新增" at bounding box center [264, 180] width 17 height 10
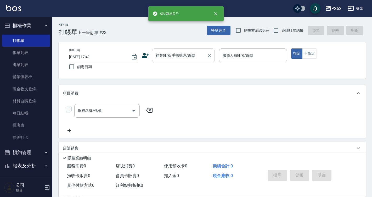
click at [173, 57] on div "顧客姓名/手機號碼/編號 顧客姓名/手機號碼/編號" at bounding box center [183, 55] width 63 height 14
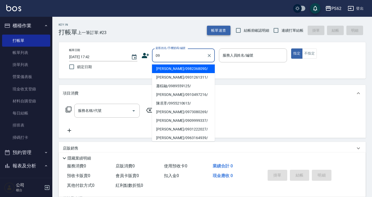
type input "鐘沁妤/0982368090/"
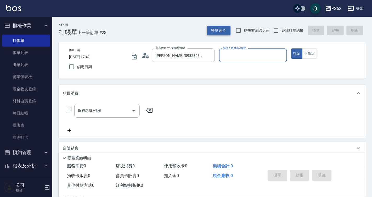
type input "Rita-2"
click at [211, 57] on icon "Clear" at bounding box center [209, 55] width 5 height 5
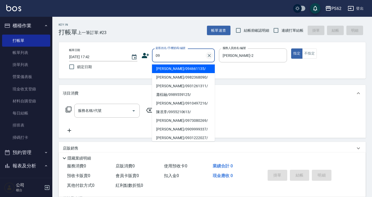
type input "陳廷廷/094661135/"
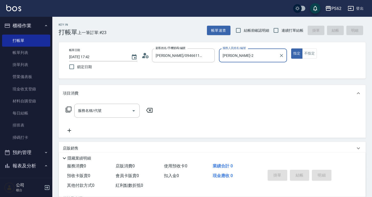
click at [149, 53] on icon at bounding box center [145, 56] width 8 height 8
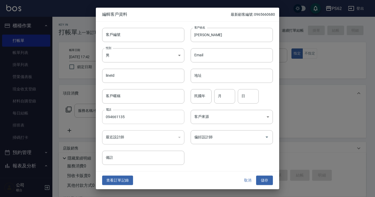
click at [113, 117] on input "094661135" at bounding box center [143, 117] width 82 height 14
click at [117, 118] on input "092161135" at bounding box center [143, 117] width 82 height 14
type input "0921661135"
click at [200, 38] on input "陳廷廷" at bounding box center [231, 35] width 82 height 14
type input "陳柏廷"
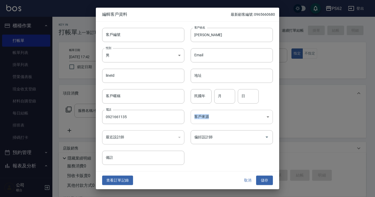
click at [216, 123] on div "客戶來源 ​ 客戶來源" at bounding box center [228, 113] width 88 height 20
click at [263, 177] on button "儲存" at bounding box center [264, 180] width 17 height 10
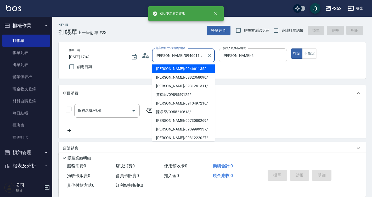
click at [191, 54] on input "陳廷廷/094661135/" at bounding box center [179, 55] width 50 height 9
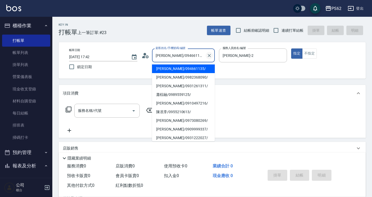
click at [207, 55] on icon "Clear" at bounding box center [209, 55] width 5 height 5
type input "陳廷廷/094661135/"
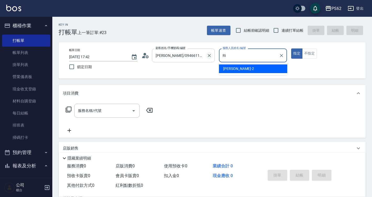
type input "R"
type input "sherry-8"
type button "true"
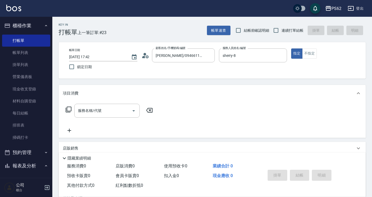
drag, startPoint x: 243, startPoint y: 39, endPoint x: 253, endPoint y: 42, distance: 10.7
click at [243, 40] on div "Key In 打帳單 上一筆訂單:#23 帳單速查 結帳前確認明細 連續打單結帳 掛單 結帳 明細 帳單日期 2025/09/14 17:42 鎖定日期 顧客…" at bounding box center [212, 136] width 320 height 238
click at [313, 52] on button "不指定" at bounding box center [309, 53] width 15 height 10
click at [112, 117] on div "服務名稱/代號" at bounding box center [106, 111] width 65 height 14
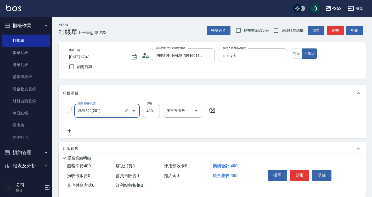
type input "洗剪400(201)"
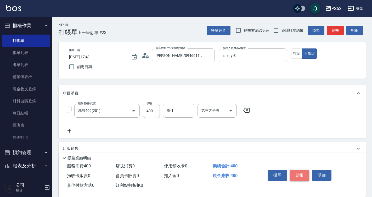
click at [297, 175] on button "結帳" at bounding box center [300, 174] width 20 height 11
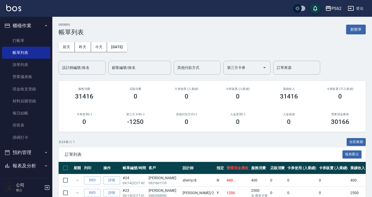
click at [32, 43] on link "打帳單" at bounding box center [26, 41] width 48 height 12
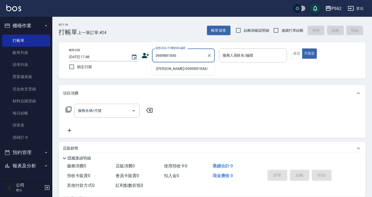
click at [195, 67] on li "鄭錦絹/0989881846/" at bounding box center [183, 68] width 63 height 9
type input "鄭錦絹/0989881846/"
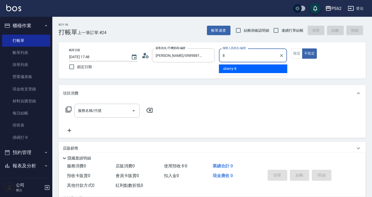
type input "sherry-8"
type button "false"
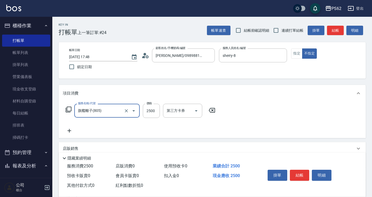
type input "旗艦離子(805)"
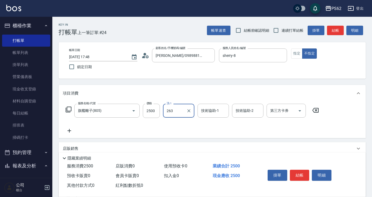
type input "263"
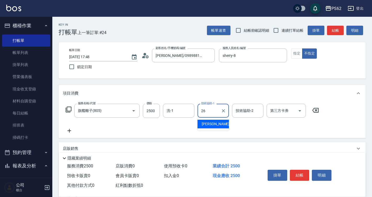
type input "小欣-26"
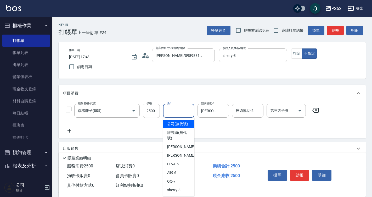
click at [190, 114] on input "洗-1" at bounding box center [178, 110] width 27 height 9
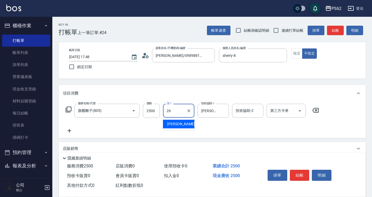
type input "小欣-26"
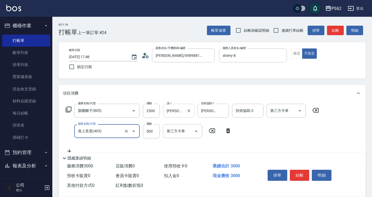
type input "肩上長度(403)"
type input "800"
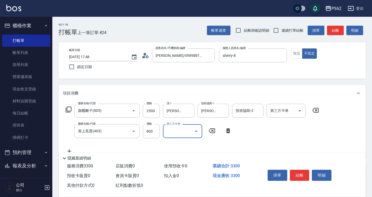
click at [296, 170] on button "結帳" at bounding box center [300, 174] width 20 height 11
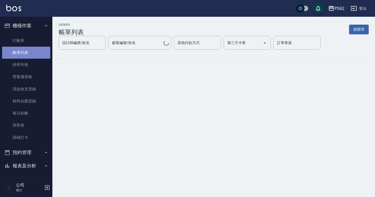
click at [32, 50] on link "帳單列表" at bounding box center [26, 53] width 48 height 12
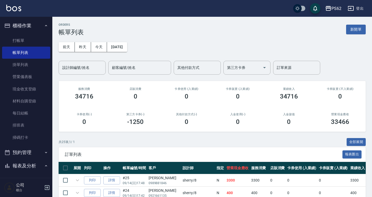
click at [71, 66] on div "設計師編號/姓名 設計師編號/姓名" at bounding box center [82, 68] width 47 height 14
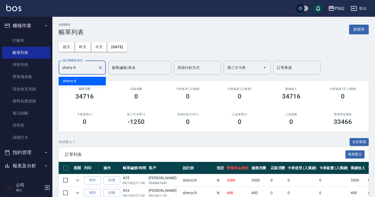
type input "sherry-8"
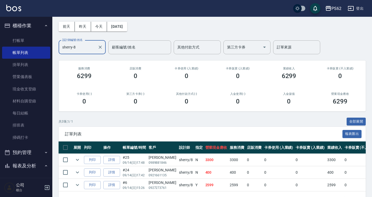
scroll to position [39, 0]
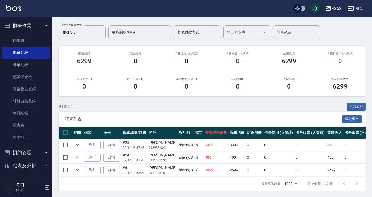
click at [146, 128] on th "帳單編號/時間" at bounding box center [134, 132] width 26 height 12
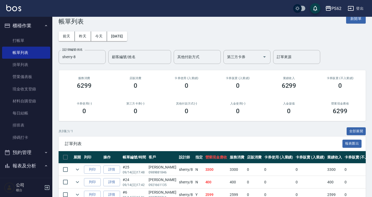
scroll to position [0, 0]
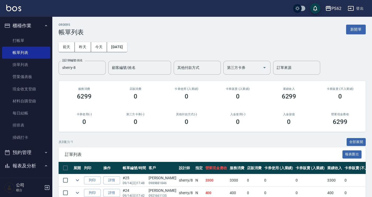
drag, startPoint x: 41, startPoint y: 36, endPoint x: 66, endPoint y: 36, distance: 25.1
click at [41, 36] on link "打帳單" at bounding box center [26, 41] width 48 height 12
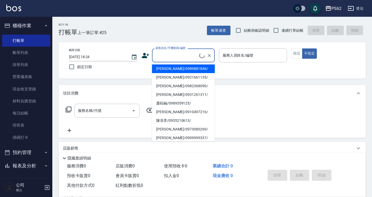
click at [158, 51] on input "顧客姓名/手機號碼/編號" at bounding box center [176, 55] width 45 height 9
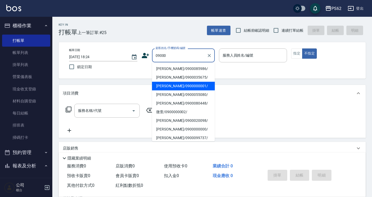
click at [163, 67] on li "黃雅玲/0900085986/" at bounding box center [183, 68] width 63 height 9
type input "黃雅玲/0900085986/"
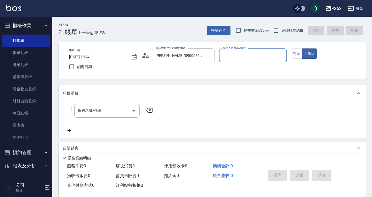
type input "Rita-2"
click at [208, 55] on icon "Clear" at bounding box center [209, 55] width 3 height 3
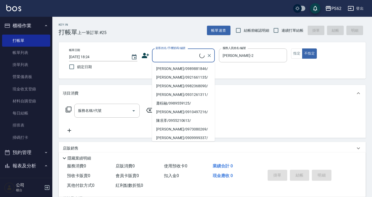
click at [179, 56] on input "顧客姓名/手機號碼/編號" at bounding box center [176, 55] width 45 height 9
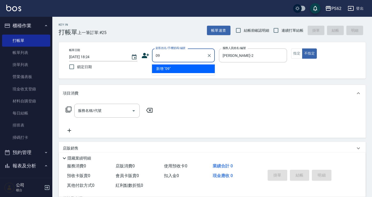
type input "0"
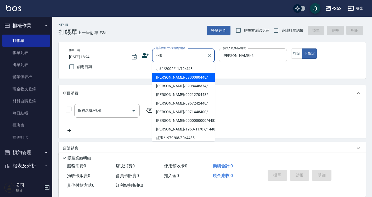
click at [185, 79] on li "葉依珊/0900080448/" at bounding box center [183, 77] width 63 height 9
type input "葉依珊/0900080448/"
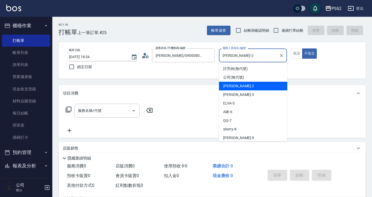
click at [241, 59] on input "Rita-2" at bounding box center [249, 55] width 56 height 9
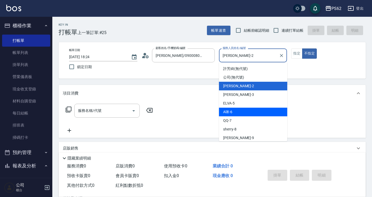
click at [238, 109] on div "A咪 -6" at bounding box center [253, 111] width 68 height 9
type input "A咪-6"
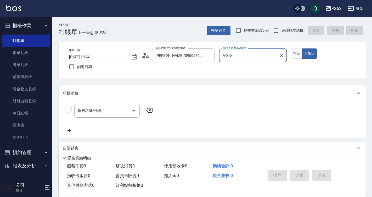
click at [69, 109] on icon at bounding box center [68, 109] width 6 height 6
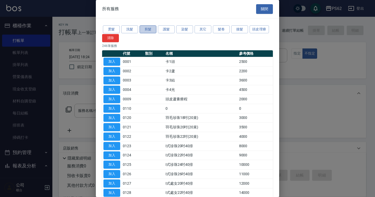
click at [148, 29] on button "剪髮" at bounding box center [147, 29] width 17 height 8
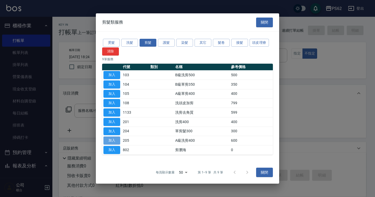
click at [112, 138] on button "加入" at bounding box center [111, 140] width 17 height 8
type input "A級洗剪400(205)"
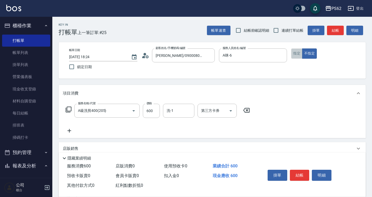
click at [292, 54] on button "指定" at bounding box center [296, 53] width 11 height 10
click at [296, 171] on button "結帳" at bounding box center [300, 174] width 20 height 11
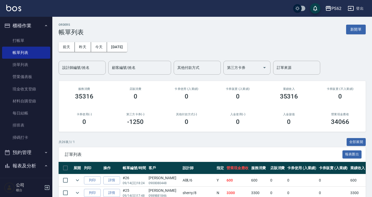
drag, startPoint x: 25, startPoint y: 39, endPoint x: 77, endPoint y: 57, distance: 54.3
click at [25, 39] on link "打帳單" at bounding box center [26, 41] width 48 height 12
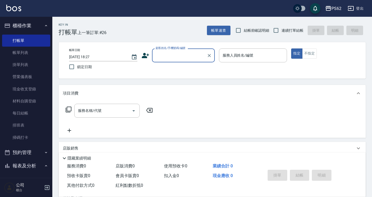
click at [165, 55] on input "顧客姓名/手機號碼/編號" at bounding box center [179, 55] width 50 height 9
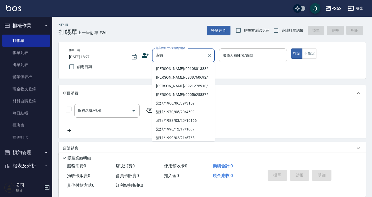
click at [163, 66] on li "邱淑娟/0910801383/" at bounding box center [183, 68] width 63 height 9
type input "邱淑娟/0910801383/"
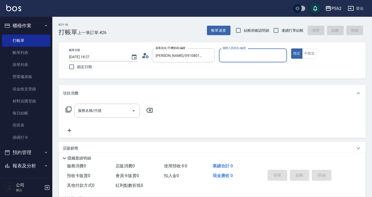
click at [232, 58] on input "服務人員姓名/編號" at bounding box center [253, 55] width 64 height 9
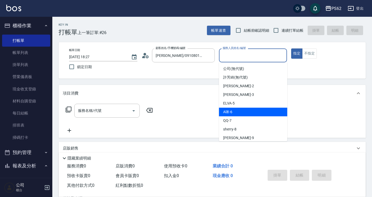
click at [235, 110] on div "A咪 -6" at bounding box center [253, 111] width 68 height 9
type input "A咪-6"
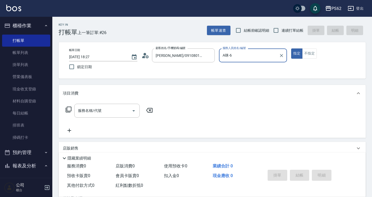
click at [69, 108] on icon at bounding box center [68, 109] width 6 height 6
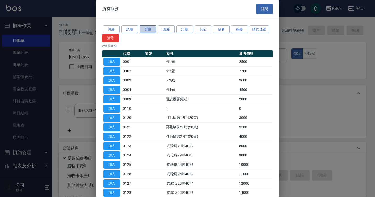
click at [147, 31] on button "剪髮" at bounding box center [147, 29] width 17 height 8
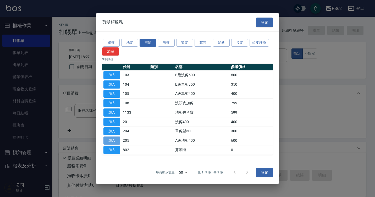
click at [114, 141] on button "加入" at bounding box center [111, 140] width 17 height 8
type input "A級洗剪400(205)"
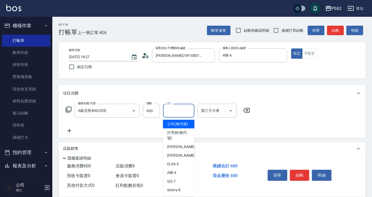
click at [176, 110] on input "洗-1" at bounding box center [178, 110] width 27 height 9
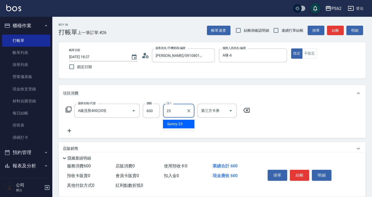
type input "Sunny-23"
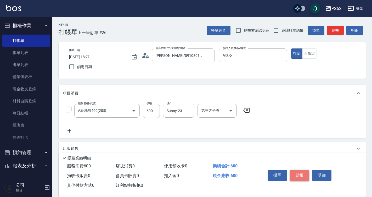
click at [296, 172] on button "結帳" at bounding box center [300, 174] width 20 height 11
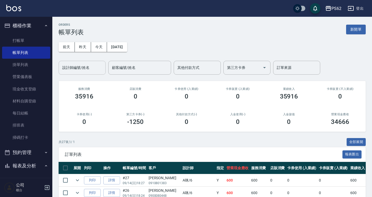
click at [75, 68] on input "設計師編號/姓名" at bounding box center [82, 67] width 42 height 9
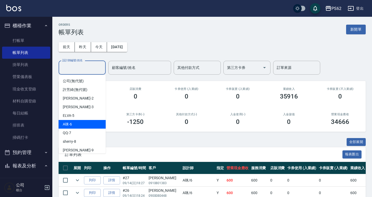
click at [84, 122] on div "A咪 -6" at bounding box center [82, 124] width 47 height 9
type input "A咪-6"
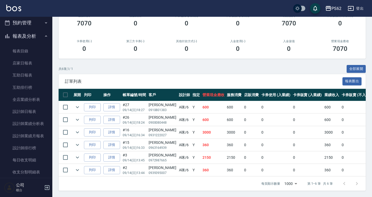
scroll to position [131, 0]
drag, startPoint x: 33, startPoint y: 112, endPoint x: 75, endPoint y: 114, distance: 41.4
click at [33, 112] on link "設計師日報表" at bounding box center [26, 110] width 48 height 12
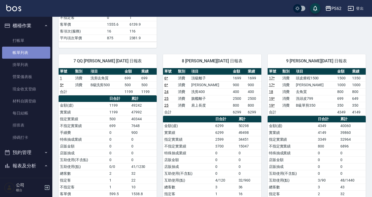
click at [29, 50] on link "帳單列表" at bounding box center [26, 53] width 48 height 12
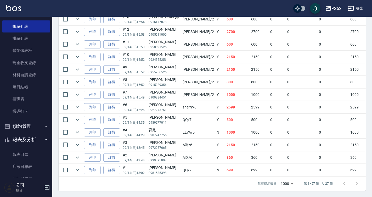
scroll to position [341, 0]
click at [36, 97] on link "排班表" at bounding box center [26, 99] width 48 height 12
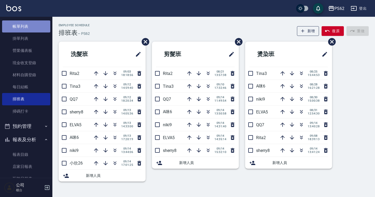
click at [33, 29] on link "帳單列表" at bounding box center [26, 26] width 48 height 12
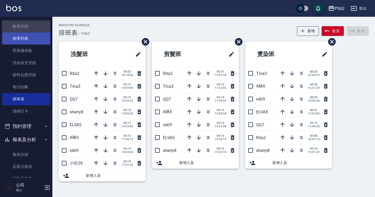
click at [35, 39] on link "掛單列表" at bounding box center [26, 38] width 48 height 12
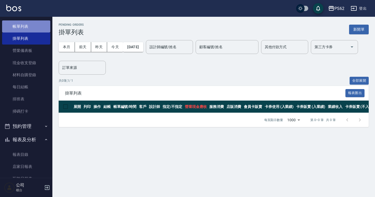
click at [34, 30] on link "帳單列表" at bounding box center [26, 26] width 48 height 12
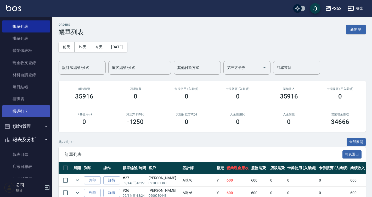
click at [39, 109] on link "掃碼打卡" at bounding box center [26, 111] width 48 height 12
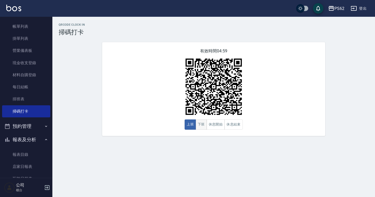
click at [201, 122] on button "下班" at bounding box center [200, 124] width 11 height 10
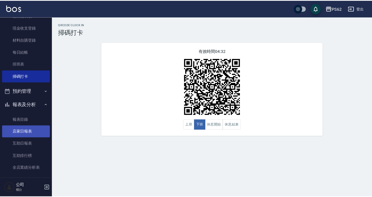
scroll to position [78, 0]
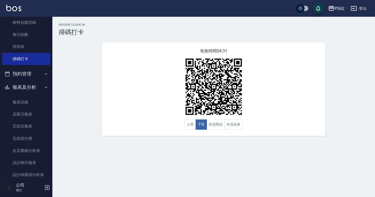
drag, startPoint x: 36, startPoint y: 160, endPoint x: 60, endPoint y: 145, distance: 28.7
click at [36, 160] on link "設計師日報表" at bounding box center [26, 162] width 48 height 12
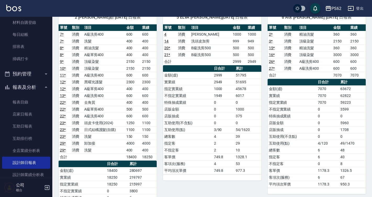
scroll to position [52, 0]
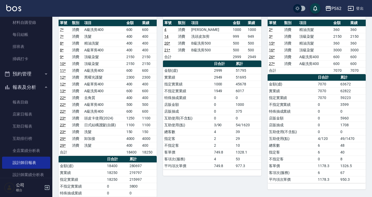
click at [176, 150] on td "客單價" at bounding box center [187, 152] width 49 height 7
click at [23, 57] on link "掃碼打卡" at bounding box center [26, 59] width 48 height 12
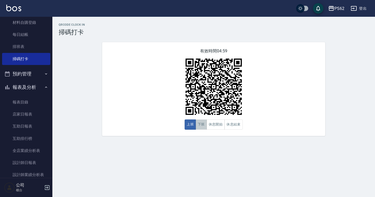
click at [200, 125] on button "下班" at bounding box center [200, 124] width 11 height 10
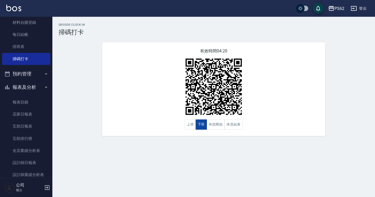
type button "CLOCKOUT"
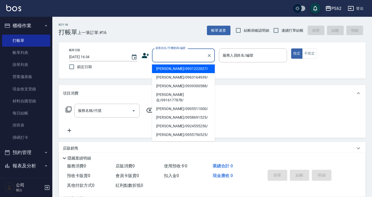
click at [176, 58] on input "顧客姓名/手機號碼/編號" at bounding box center [179, 55] width 50 height 9
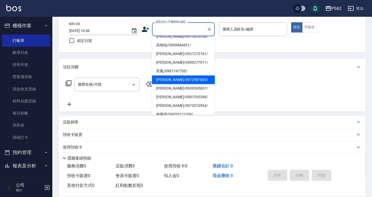
scroll to position [72, 0]
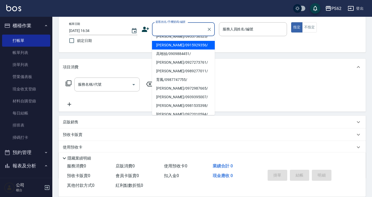
click at [252, 66] on div "項目消費" at bounding box center [209, 66] width 292 height 5
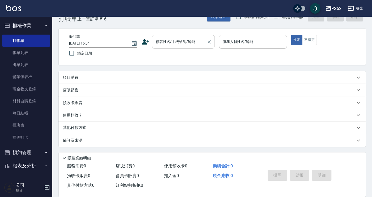
scroll to position [14, 0]
click at [148, 43] on icon at bounding box center [145, 42] width 8 height 8
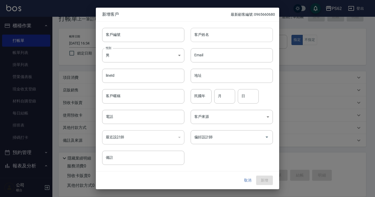
click at [209, 38] on input "客戶姓名" at bounding box center [231, 35] width 82 height 14
type input "韓"
type input "[PERSON_NAME]"
click at [133, 122] on input "電話" at bounding box center [143, 117] width 82 height 14
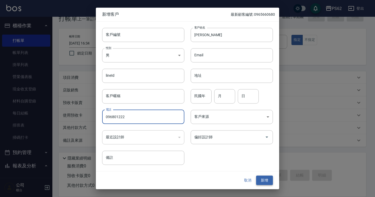
type input "096801222"
click at [261, 179] on button "新增" at bounding box center [264, 180] width 17 height 10
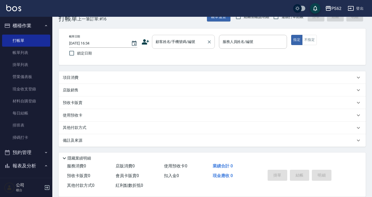
click at [164, 42] on input "顧客姓名/手機號碼/編號" at bounding box center [179, 41] width 50 height 9
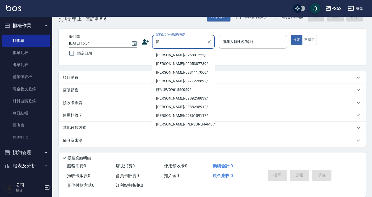
click at [167, 58] on li "[PERSON_NAME]/096801222/" at bounding box center [183, 55] width 63 height 9
type input "[PERSON_NAME]/096801222/"
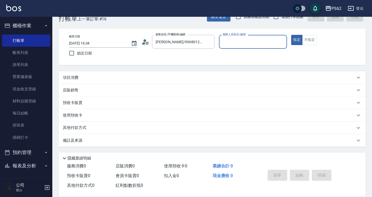
click at [228, 46] on input "服務人員姓名/編號" at bounding box center [253, 41] width 64 height 9
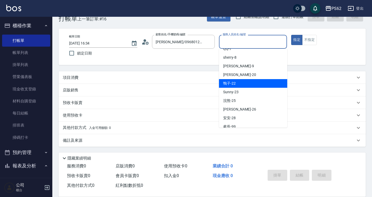
scroll to position [64, 0]
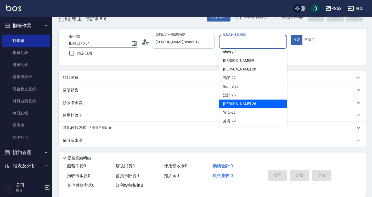
click at [237, 102] on div "[PERSON_NAME] -26" at bounding box center [253, 103] width 68 height 9
type input "[PERSON_NAME]-26"
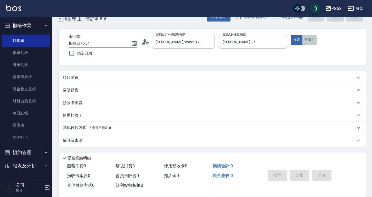
click at [306, 40] on button "不指定" at bounding box center [309, 40] width 15 height 10
click at [74, 76] on p "項目消費" at bounding box center [71, 77] width 16 height 5
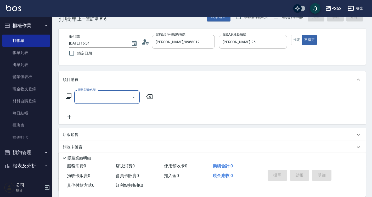
scroll to position [0, 0]
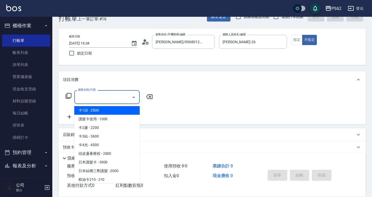
click at [83, 95] on input "服務名稱/代號" at bounding box center [103, 96] width 53 height 9
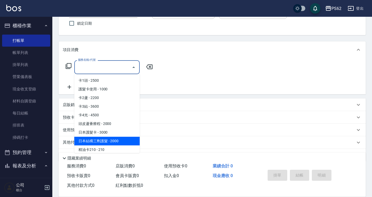
scroll to position [32, 0]
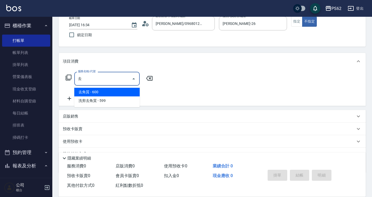
click at [107, 94] on span "去角質 - 600" at bounding box center [106, 92] width 65 height 9
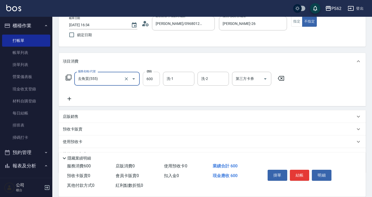
type input "去角質(555)"
click at [150, 80] on input "600" at bounding box center [151, 79] width 17 height 14
type input "800"
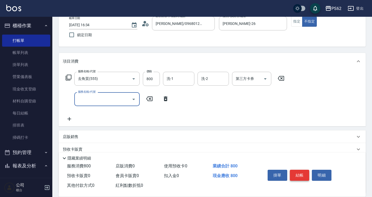
click at [301, 174] on button "結帳" at bounding box center [300, 174] width 20 height 11
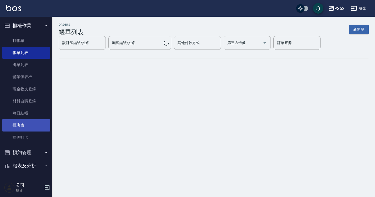
click at [28, 123] on link "排班表" at bounding box center [26, 125] width 48 height 12
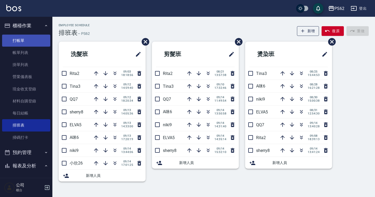
click at [35, 41] on link "打帳單" at bounding box center [26, 41] width 48 height 12
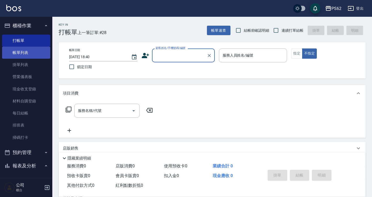
click at [36, 48] on link "帳單列表" at bounding box center [26, 53] width 48 height 12
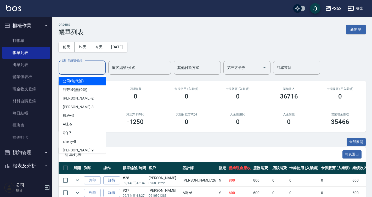
click at [72, 70] on input "設計師編號/姓名" at bounding box center [82, 67] width 42 height 9
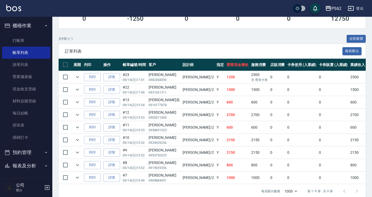
scroll to position [105, 0]
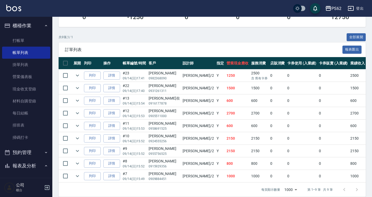
type input "Rita-2"
drag, startPoint x: 151, startPoint y: 73, endPoint x: 196, endPoint y: 82, distance: 46.3
click at [195, 82] on tbody "列印 詳情 #23 09/14 (日) 17:41 鐘沁妤 0982368090 Rita /2 Y 1250 2500 含 舊有卡券 0 0 0 2500 …" at bounding box center [292, 125] width 466 height 113
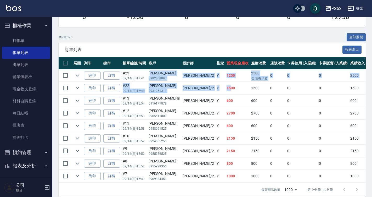
click at [225, 82] on td "1500" at bounding box center [237, 88] width 25 height 12
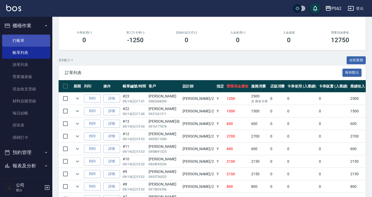
scroll to position [52, 0]
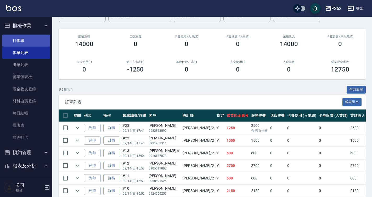
click at [42, 37] on link "打帳單" at bounding box center [26, 41] width 48 height 12
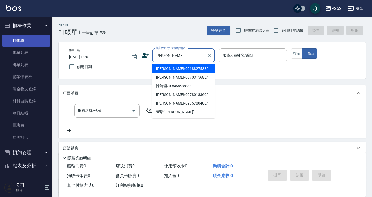
type input "[PERSON_NAME]/0968827533/"
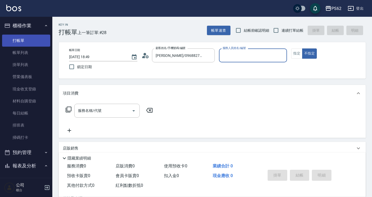
type input "Rita-2"
click at [302, 48] on button "不指定" at bounding box center [309, 53] width 15 height 10
type button "false"
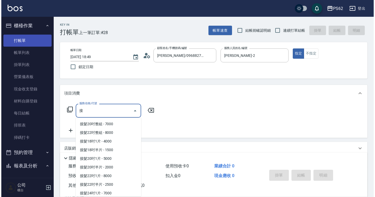
scroll to position [53, 0]
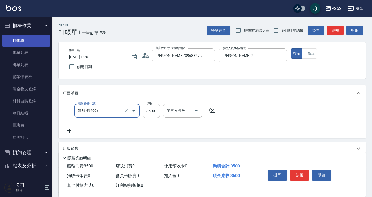
type input "卸加接(699)"
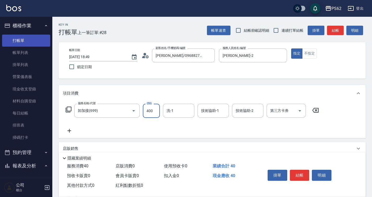
type input "4000"
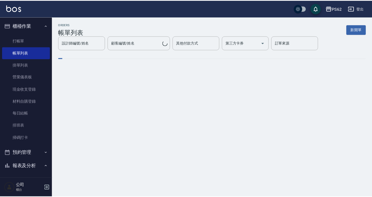
scroll to position [105, 0]
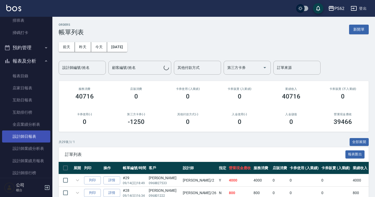
click at [42, 135] on link "設計師日報表" at bounding box center [26, 136] width 48 height 12
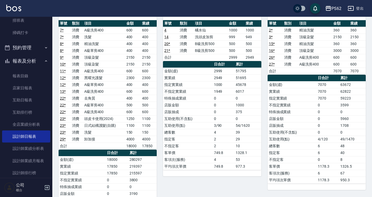
scroll to position [105, 0]
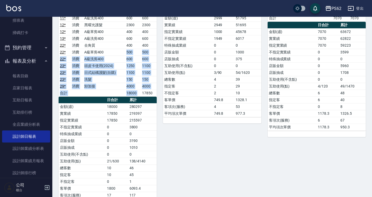
drag, startPoint x: 120, startPoint y: 52, endPoint x: 143, endPoint y: 92, distance: 46.6
click at [143, 92] on tbody "7 * 消費 A級洗剪400 600 600 7 * 消費 洗髮 400 400 8 * 消費 精油洗髮 400 400 8 * 消費 A級單剪400 400…" at bounding box center [108, 35] width 98 height 122
click at [143, 92] on td "17850" at bounding box center [149, 92] width 16 height 7
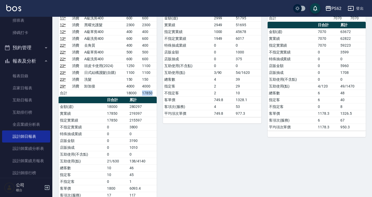
click at [143, 93] on td "17850" at bounding box center [149, 92] width 16 height 7
click at [154, 97] on th "累計" at bounding box center [142, 100] width 29 height 7
click at [156, 109] on td "280297" at bounding box center [142, 106] width 29 height 7
drag, startPoint x: 156, startPoint y: 109, endPoint x: 147, endPoint y: 113, distance: 9.5
click at [147, 113] on tbody "金額(虛) 18000 280297 實業績 17850 219397 指定實業績 17850 215597 不指定實業績 0 3800 特殊抽成業績 0 0…" at bounding box center [108, 154] width 98 height 102
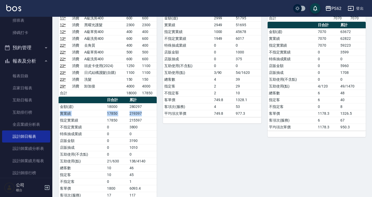
click at [147, 113] on td "219397" at bounding box center [142, 113] width 29 height 7
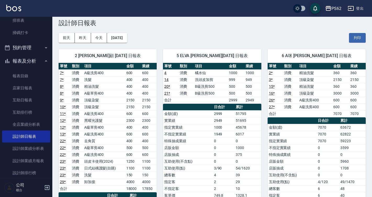
scroll to position [0, 0]
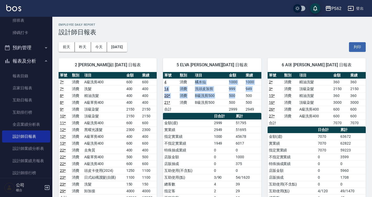
drag, startPoint x: 190, startPoint y: 83, endPoint x: 239, endPoint y: 97, distance: 51.3
click at [239, 97] on tbody "4 消費 橘水仙 1000 1000 14 消費 洗頭皮加剪 999 949 20 * 消費 B級洗剪500 500 500 21 * 消費 B級洗剪500 …" at bounding box center [212, 95] width 98 height 34
click at [239, 97] on td "500" at bounding box center [236, 95] width 17 height 7
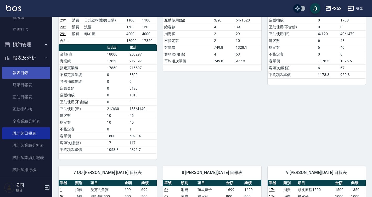
scroll to position [105, 0]
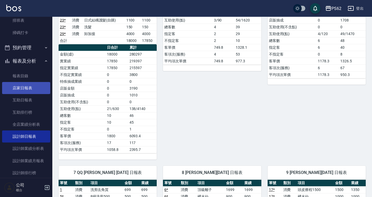
click at [33, 86] on link "店家日報表" at bounding box center [26, 88] width 48 height 12
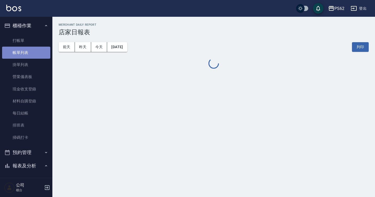
click at [34, 56] on link "帳單列表" at bounding box center [26, 53] width 48 height 12
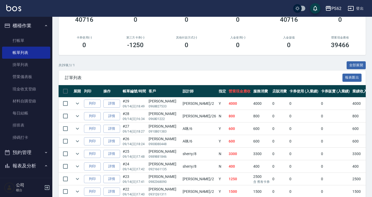
scroll to position [78, 0]
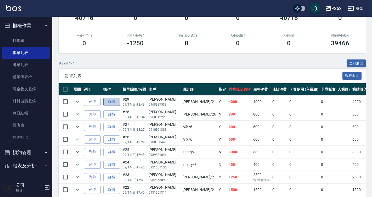
click at [113, 101] on link "詳情" at bounding box center [111, 102] width 17 height 8
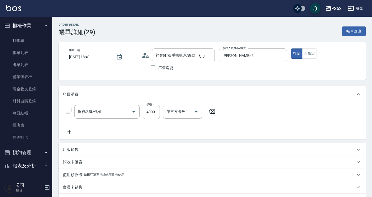
type input "2025/09/14 18:49"
type input "Rita-2"
type input "卸加接(699)"
type input "[PERSON_NAME]/0968827533/"
click at [72, 131] on icon at bounding box center [69, 131] width 13 height 6
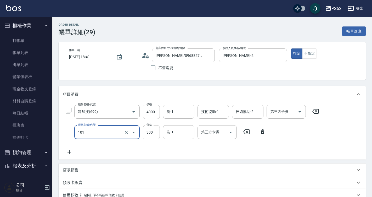
type input "洗髮(101)"
type input "400"
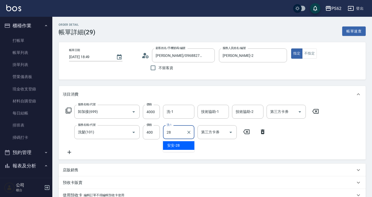
type input "安安-28"
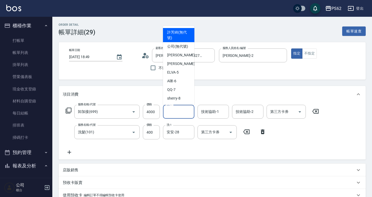
click at [176, 107] on input "洗-1" at bounding box center [178, 111] width 27 height 9
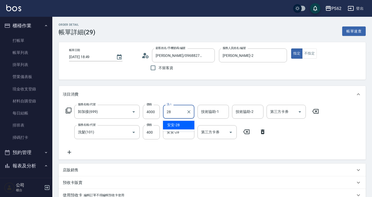
type input "安安-28"
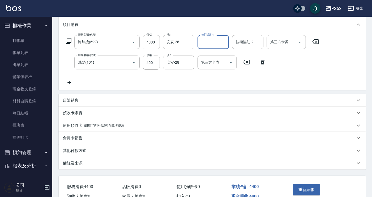
scroll to position [99, 0]
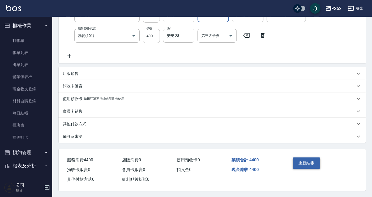
click at [296, 157] on button "重新結帳" at bounding box center [307, 162] width 28 height 11
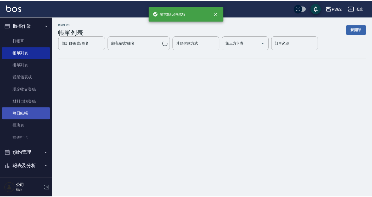
scroll to position [78, 0]
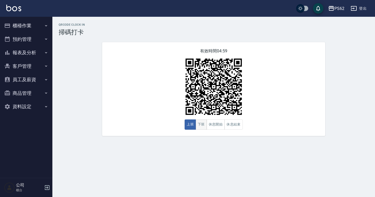
click at [199, 123] on button "下班" at bounding box center [200, 124] width 11 height 10
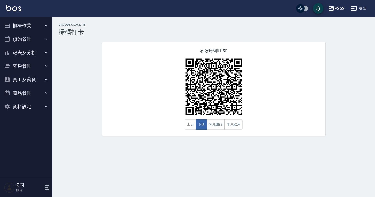
click at [39, 23] on button "櫃檯作業" at bounding box center [26, 26] width 48 height 14
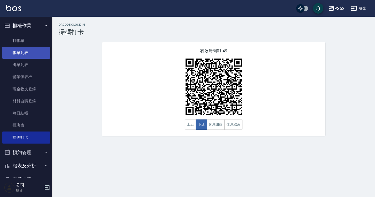
drag, startPoint x: 29, startPoint y: 46, endPoint x: 31, endPoint y: 47, distance: 2.9
click at [29, 46] on link "打帳單" at bounding box center [26, 41] width 48 height 12
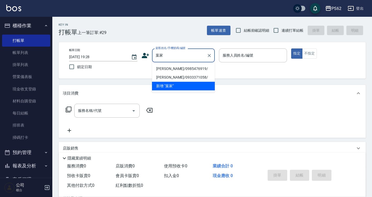
type input "[PERSON_NAME]/0985476919/"
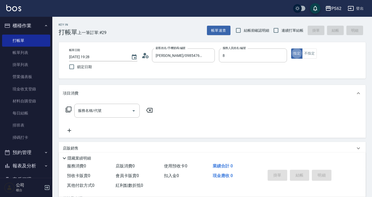
type input "sherry-8"
type button "true"
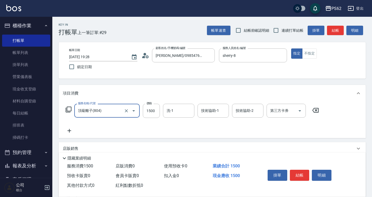
type input "頂級離子(804)"
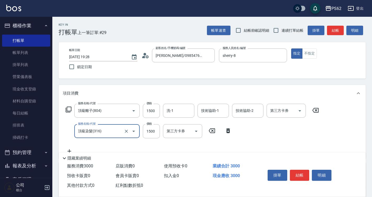
type input "頂級染髮(316)"
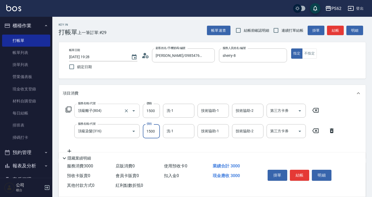
click at [120, 111] on input "頂級離子(804)" at bounding box center [100, 110] width 46 height 9
click at [125, 112] on icon "Clear" at bounding box center [126, 110] width 5 height 5
type input "頂級冷燙(305)"
click at [296, 169] on button "結帳" at bounding box center [300, 174] width 20 height 11
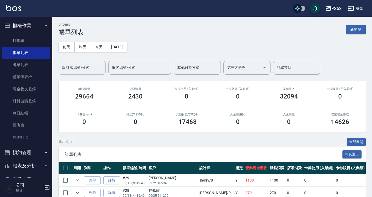
click at [100, 65] on input "設計師編號/姓名" at bounding box center [82, 67] width 42 height 9
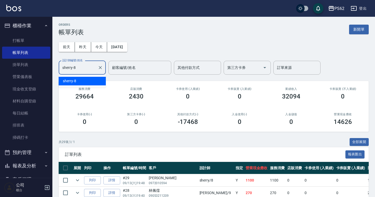
type input "sherry-8"
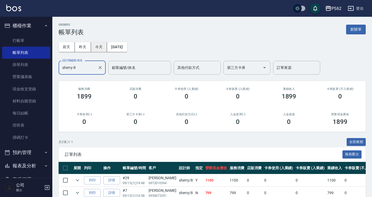
click at [100, 46] on button "今天" at bounding box center [99, 47] width 16 height 10
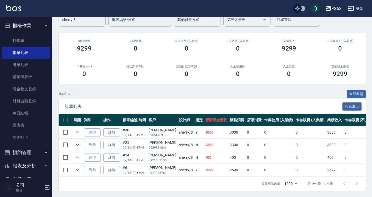
click at [76, 141] on icon "expand row" at bounding box center [77, 144] width 6 height 6
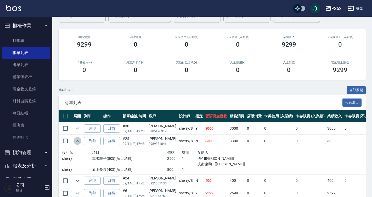
click at [76, 140] on icon "expand row" at bounding box center [77, 141] width 6 height 6
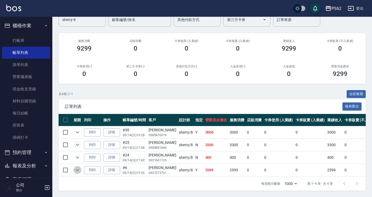
click at [79, 167] on icon "expand row" at bounding box center [77, 170] width 6 height 6
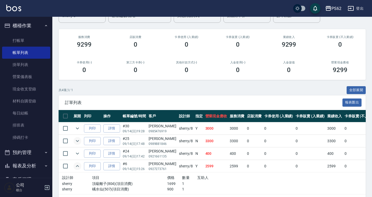
click at [79, 166] on icon "expand row" at bounding box center [77, 166] width 6 height 6
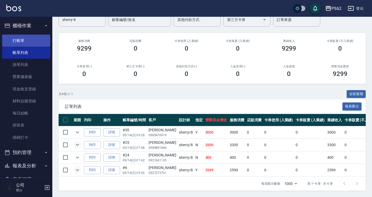
click at [34, 42] on link "打帳單" at bounding box center [26, 41] width 48 height 12
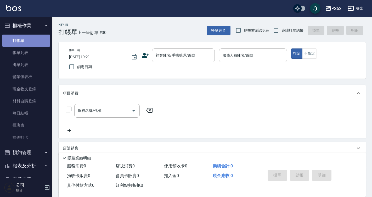
click at [34, 42] on link "打帳單" at bounding box center [26, 41] width 48 height 12
click at [144, 58] on icon at bounding box center [145, 55] width 7 height 5
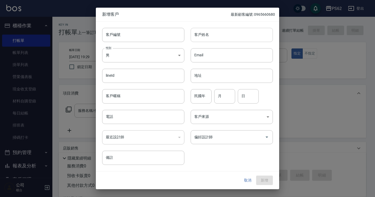
click at [205, 35] on input "客戶姓名" at bounding box center [231, 35] width 82 height 14
type input "黃馨儀"
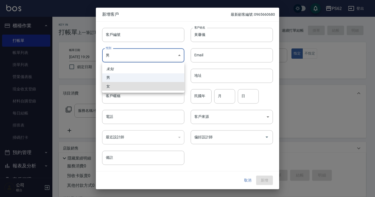
type input "[DEMOGRAPHIC_DATA]"
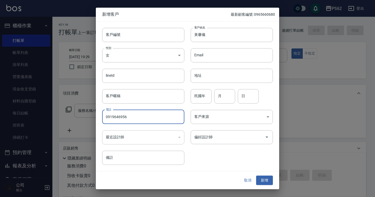
click at [115, 116] on input "0919646956" at bounding box center [143, 117] width 82 height 14
click at [116, 116] on input "0919646956" at bounding box center [143, 117] width 82 height 14
type input "0919646956"
click at [263, 183] on button "新增" at bounding box center [264, 180] width 17 height 10
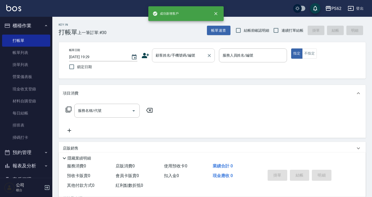
click at [177, 49] on div "顧客姓名/手機號碼/編號" at bounding box center [183, 55] width 63 height 14
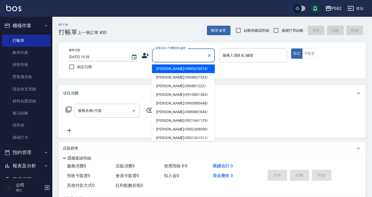
click at [171, 58] on input "顧客姓名/手機號碼/編號" at bounding box center [179, 55] width 50 height 9
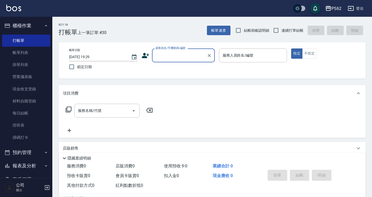
click at [167, 58] on input "顧客姓名/手機號碼/編號" at bounding box center [179, 55] width 50 height 9
paste input "0919646956"
click at [166, 69] on li "黃馨儀/0919646956/" at bounding box center [183, 68] width 63 height 9
type input "黃馨儀/0919646956/"
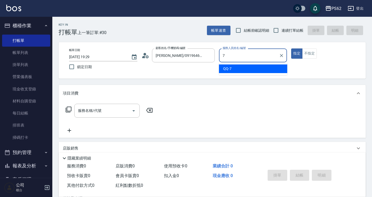
type input "QQ-7"
type button "true"
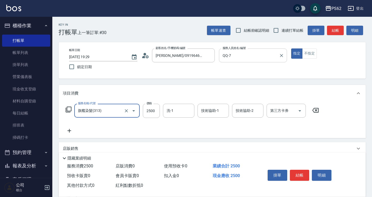
type input "旗艦染髮(313)"
type input "2800"
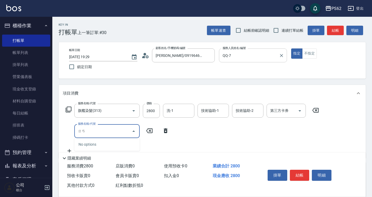
type input "染"
type input "肩帶上(404)"
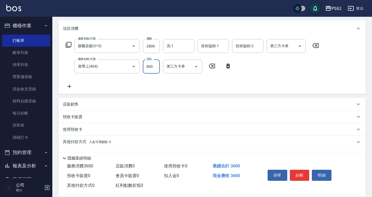
scroll to position [78, 0]
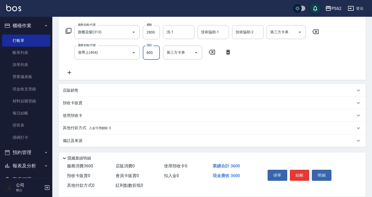
click at [83, 89] on div "店販銷售" at bounding box center [209, 90] width 292 height 5
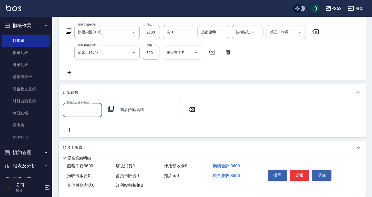
scroll to position [0, 0]
click at [93, 105] on div "服務人員姓名/編號" at bounding box center [82, 110] width 39 height 14
type input "QQ-7"
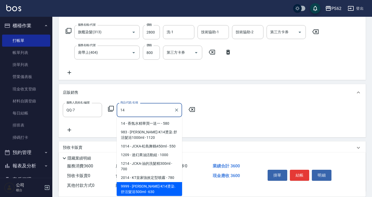
scroll to position [6, 0]
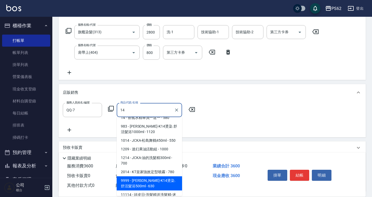
type input "[PERSON_NAME]-K14燙染.舒活髮浴500ml"
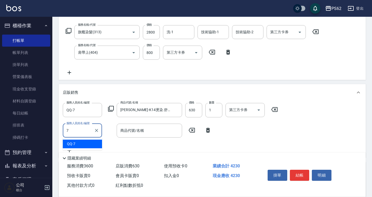
type input "QQ-7"
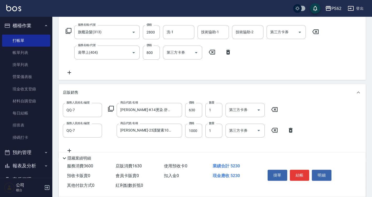
click at [149, 118] on div "服務人員姓名/編號 QQ-7 服務人員姓名/編號 商品代號/名稱 華旭-K14燙染.舒活髮浴500ml 商品代號/名稱 價格 630 價格 數量 1 數量 第…" at bounding box center [212, 128] width 299 height 50
click at [146, 127] on input "華旭-23護髮素1000ML" at bounding box center [145, 130] width 53 height 9
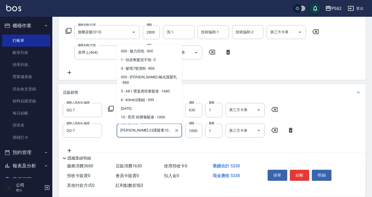
scroll to position [90, 0]
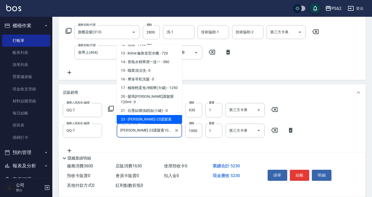
click at [146, 127] on input "華旭-23護髮素1000ML" at bounding box center [145, 130] width 53 height 9
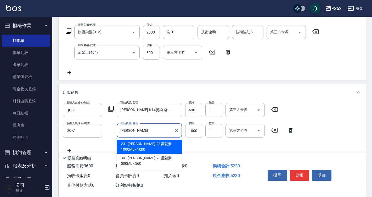
type input "華"
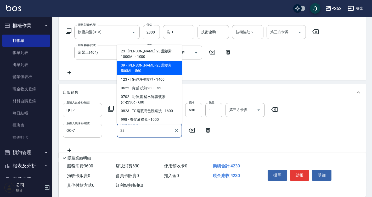
type input "[PERSON_NAME]-23護髮素500ML"
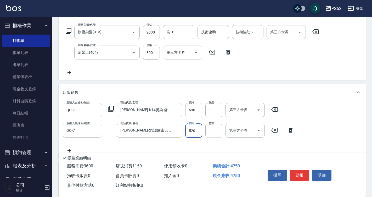
type input "520"
click at [301, 172] on button "結帳" at bounding box center [300, 174] width 20 height 11
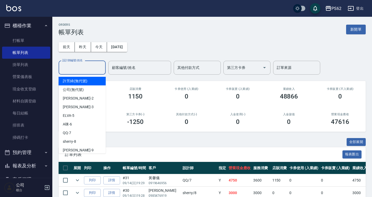
click at [92, 71] on input "設計師編號/姓名" at bounding box center [82, 67] width 42 height 9
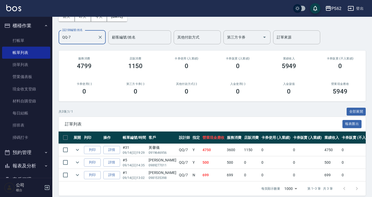
scroll to position [39, 0]
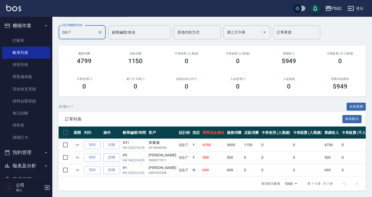
type input "QQ-7"
click at [243, 154] on td "0" at bounding box center [251, 157] width 17 height 12
click at [207, 117] on div "訂單列表 報表匯出" at bounding box center [212, 119] width 307 height 14
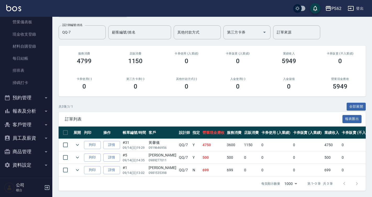
scroll to position [55, 0]
click at [36, 112] on button "報表及分析" at bounding box center [26, 111] width 48 height 14
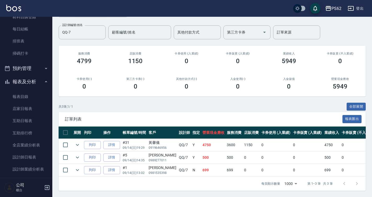
scroll to position [133, 0]
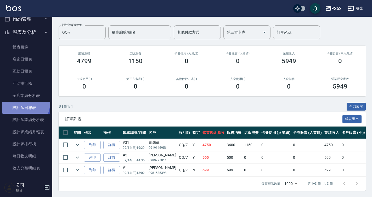
click at [24, 104] on link "設計師日報表" at bounding box center [26, 107] width 48 height 12
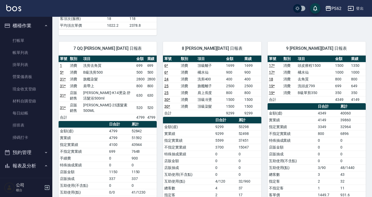
click at [29, 34] on ul "打帳單 帳單列表 掛單列表 營業儀表板 現金收支登錄 材料自購登錄 每日結帳 排班表 掃碼打卡" at bounding box center [26, 88] width 48 height 113
click at [25, 130] on link "排班表" at bounding box center [26, 125] width 48 height 12
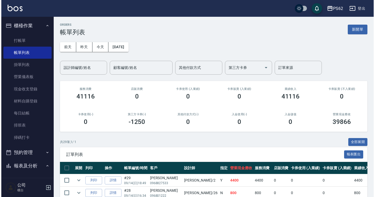
scroll to position [78, 0]
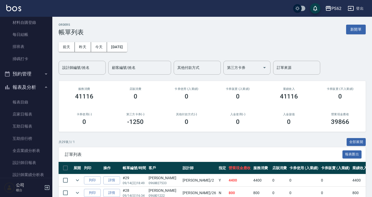
click at [138, 173] on th "帳單編號/時間" at bounding box center [134, 168] width 26 height 12
click at [35, 163] on link "設計師日報表" at bounding box center [26, 162] width 48 height 12
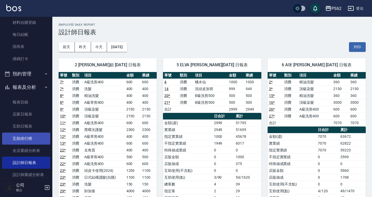
click at [30, 141] on link "互助排行榜" at bounding box center [26, 138] width 48 height 12
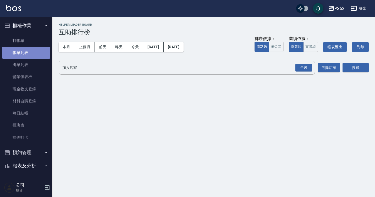
click at [33, 55] on link "帳單列表" at bounding box center [26, 53] width 48 height 12
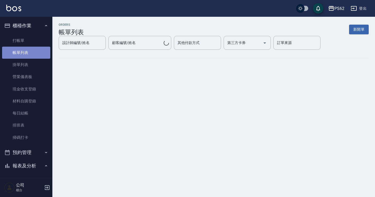
click at [31, 50] on link "帳單列表" at bounding box center [26, 53] width 48 height 12
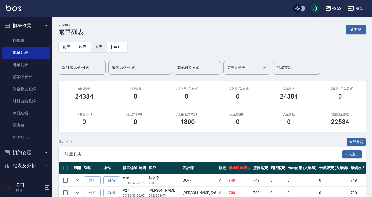
click at [102, 48] on button "今天" at bounding box center [99, 47] width 16 height 10
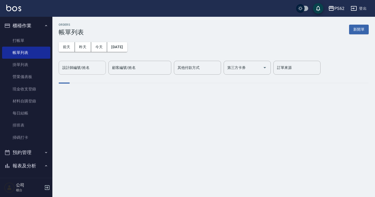
click at [83, 68] on div "設計師編號/姓名 設計師編號/姓名" at bounding box center [82, 68] width 47 height 14
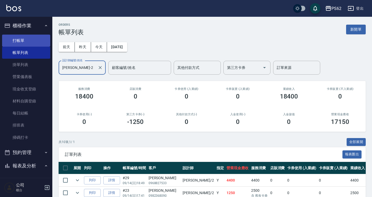
type input "[PERSON_NAME]-2"
click at [37, 37] on link "打帳單" at bounding box center [26, 41] width 48 height 12
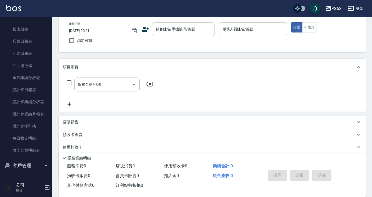
scroll to position [148, 0]
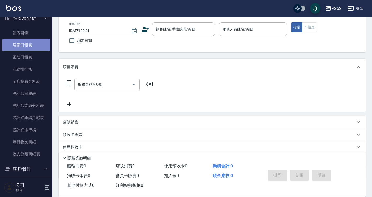
click at [37, 46] on link "店家日報表" at bounding box center [26, 45] width 48 height 12
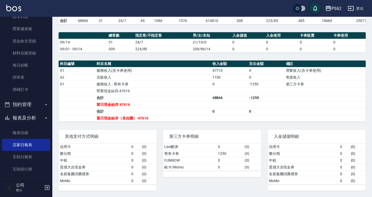
scroll to position [3, 0]
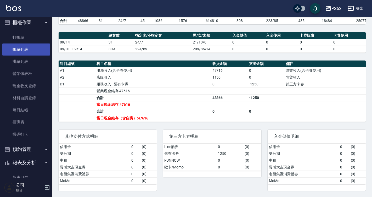
click at [26, 46] on link "帳單列表" at bounding box center [26, 49] width 48 height 12
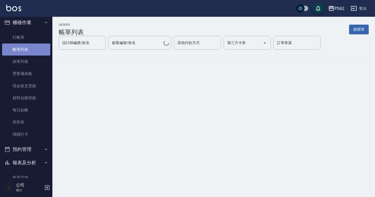
click at [26, 45] on link "帳單列表" at bounding box center [26, 49] width 48 height 12
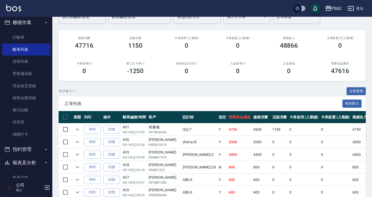
scroll to position [44, 0]
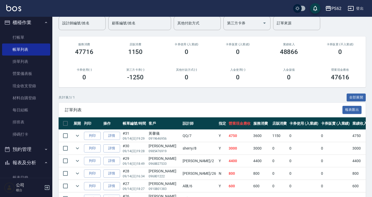
click at [81, 25] on input "設計師編號/姓名" at bounding box center [82, 23] width 42 height 9
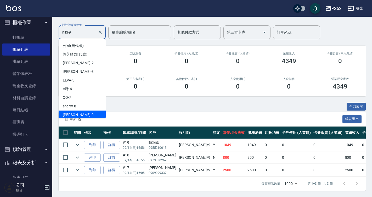
scroll to position [1, 0]
drag, startPoint x: 72, startPoint y: 25, endPoint x: 62, endPoint y: 33, distance: 12.6
click at [62, 33] on input "niki-9" at bounding box center [78, 32] width 35 height 9
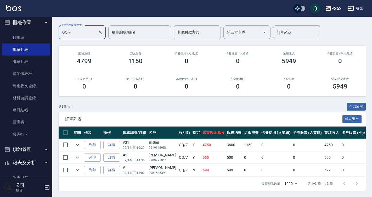
scroll to position [39, 0]
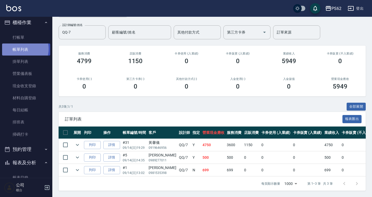
click at [22, 49] on link "帳單列表" at bounding box center [26, 49] width 48 height 12
click at [37, 50] on link "帳單列表" at bounding box center [26, 49] width 48 height 12
drag, startPoint x: 74, startPoint y: 33, endPoint x: 66, endPoint y: 34, distance: 7.9
click at [66, 34] on div "QQ-7 設計師編號/姓名" at bounding box center [82, 32] width 47 height 14
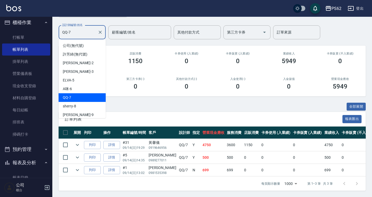
drag, startPoint x: 72, startPoint y: 33, endPoint x: 57, endPoint y: 29, distance: 15.1
click at [57, 29] on div "ORDERS 帳單列表 新開單 前天 昨天 今天 2025/09/14 設計師編號/姓名 QQ-7 設計師編號/姓名 顧客編號/姓名 顧客編號/姓名 其他付款…" at bounding box center [212, 88] width 320 height 215
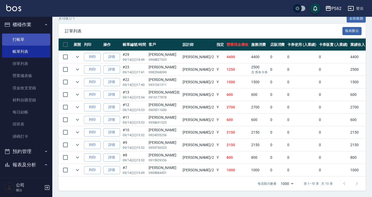
scroll to position [0, 0]
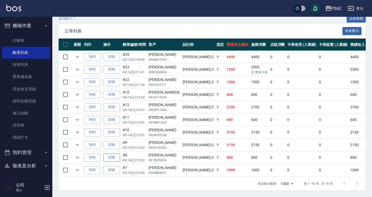
type input "Rita-2"
click at [108, 155] on link "詳情" at bounding box center [111, 157] width 17 height 8
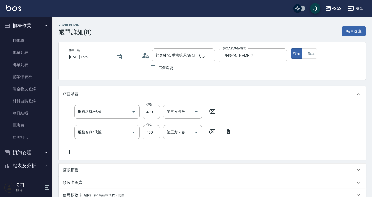
type input "2025/09/14 15:52"
type input "Rita-2"
type input "A級單剪400(105)"
type input "精油洗髮(102)"
type input "高振榮/0915929356/"
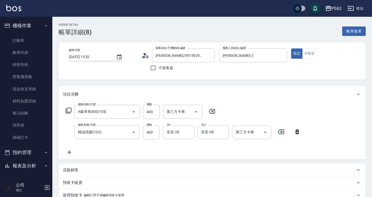
scroll to position [99, 0]
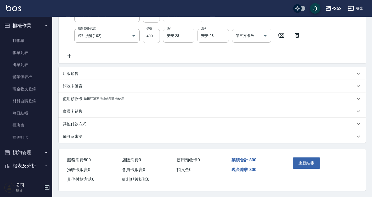
click at [88, 121] on div "其他付款方式" at bounding box center [209, 123] width 292 height 5
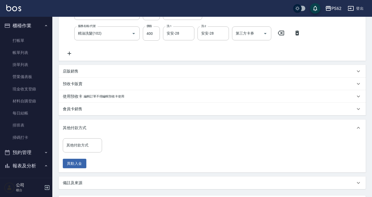
click at [86, 73] on div "店販銷售" at bounding box center [209, 71] width 292 height 5
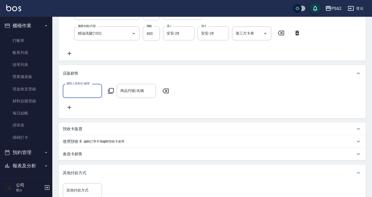
scroll to position [0, 0]
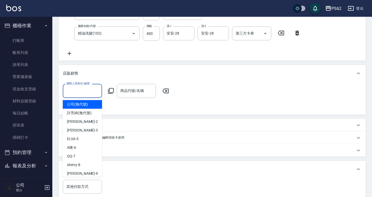
click at [85, 90] on input "服務人員姓名/編號" at bounding box center [82, 90] width 35 height 9
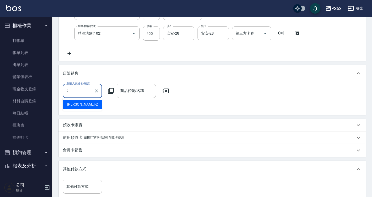
type input "Rita-2"
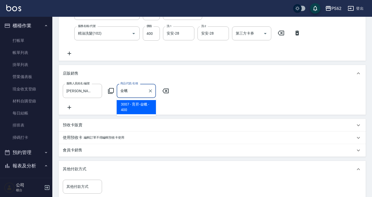
type input "養髮液禮盒"
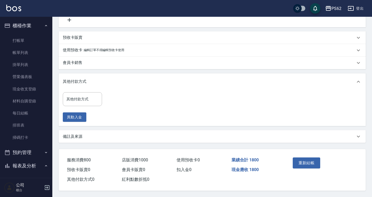
scroll to position [166, 0]
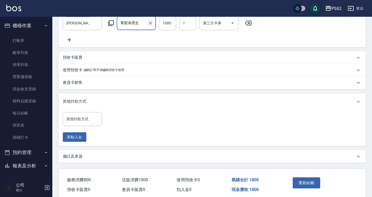
click at [148, 26] on icon "Clear" at bounding box center [150, 22] width 5 height 5
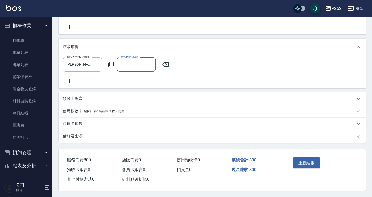
scroll to position [131, 0]
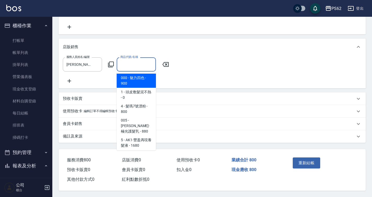
click at [134, 60] on input "商品代號/名稱" at bounding box center [136, 64] width 35 height 9
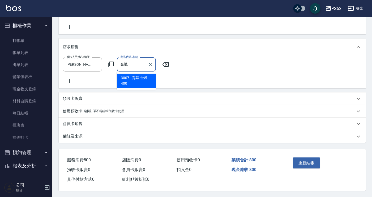
type input "金"
click at [143, 79] on span "3007 - 育昇-金蠟 - 400" at bounding box center [136, 80] width 39 height 14
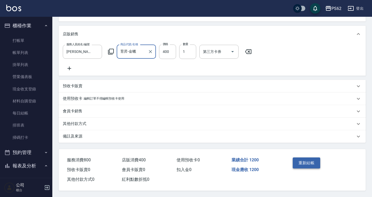
type input "育昇-金蠟"
click at [299, 161] on button "重新結帳" at bounding box center [307, 162] width 28 height 11
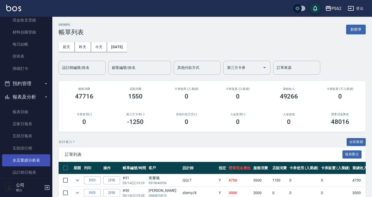
scroll to position [131, 0]
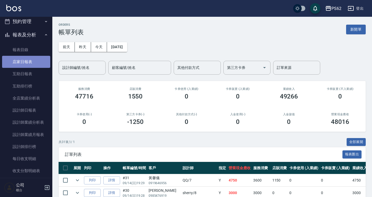
click at [32, 65] on link "店家日報表" at bounding box center [26, 62] width 48 height 12
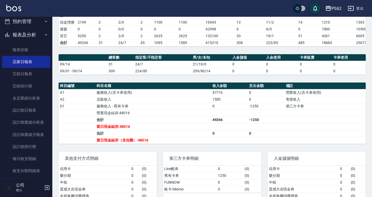
scroll to position [87, 0]
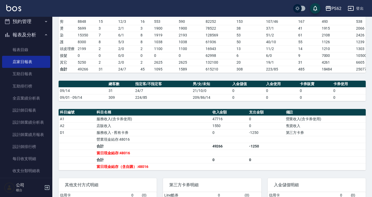
click at [22, 23] on button "預約管理" at bounding box center [26, 22] width 48 height 14
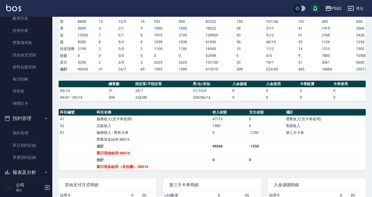
scroll to position [8, 0]
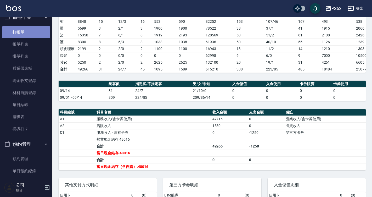
click at [37, 38] on link "打帳單" at bounding box center [26, 32] width 48 height 12
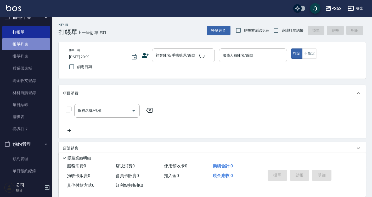
click at [37, 43] on link "帳單列表" at bounding box center [26, 44] width 48 height 12
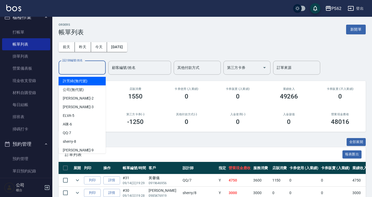
click at [79, 67] on input "設計師編號/姓名" at bounding box center [82, 67] width 42 height 9
type input "7"
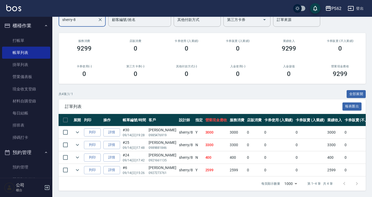
scroll to position [26, 0]
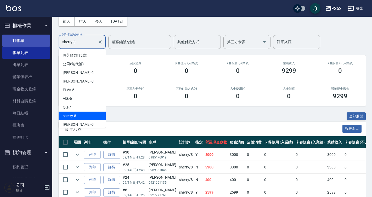
drag, startPoint x: 83, startPoint y: 41, endPoint x: 22, endPoint y: 36, distance: 61.1
click at [35, 41] on div "PS62 登出 櫃檯作業 打帳單 帳單列表 掛單列表 營業儀表板 現金收支登錄 材料自購登錄 每日結帳 排班表 掃碼打卡 預約管理 預約管理 單日預約紀錄 單…" at bounding box center [186, 96] width 372 height 245
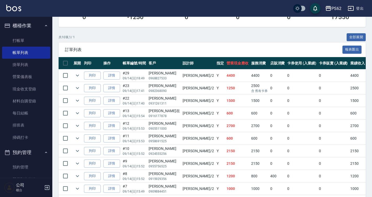
scroll to position [127, 0]
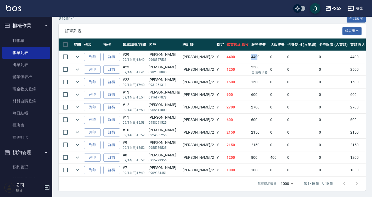
drag, startPoint x: 204, startPoint y: 52, endPoint x: 224, endPoint y: 53, distance: 20.4
click at [224, 53] on tr "列印 詳情 #29 09/14 (日) 18:49 陳詩孟 0968827533 Rita /2 Y 4400 4400 0 0 0 4400 0 0 0 0…" at bounding box center [292, 57] width 466 height 12
click at [250, 53] on td "4400" at bounding box center [259, 57] width 19 height 12
drag, startPoint x: 179, startPoint y: 62, endPoint x: 217, endPoint y: 63, distance: 37.9
click at [217, 63] on tr "列印 詳情 #23 09/14 (日) 17:41 鐘沁妤 0982368090 Rita /2 Y 1250 2500 含 舊有卡券 0 0 0 2500 …" at bounding box center [292, 69] width 466 height 12
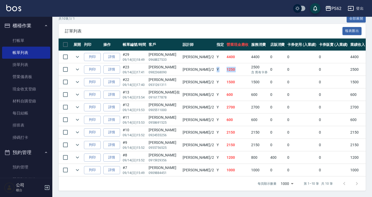
click at [250, 63] on td "2500 含 舊有卡券" at bounding box center [259, 69] width 19 height 12
click at [225, 70] on td "1250" at bounding box center [237, 69] width 25 height 12
drag, startPoint x: 188, startPoint y: 91, endPoint x: 216, endPoint y: 94, distance: 28.9
click at [216, 94] on tr "列印 詳情 #13 09/14 (日) 15:54 林盈在 0916177878 Rita /2 Y 600 600 0 0 0 600 0 0 0 0 0" at bounding box center [292, 94] width 466 height 12
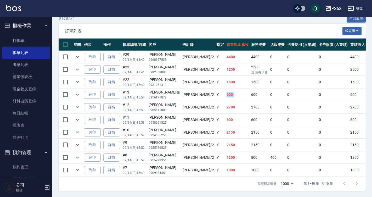
click at [250, 94] on td "600" at bounding box center [259, 94] width 19 height 12
drag, startPoint x: 170, startPoint y: 105, endPoint x: 209, endPoint y: 106, distance: 39.0
click at [209, 106] on tr "列印 詳情 #12 09/14 (日) 15:53 姚智偉 0905511000 Rita /2 Y 2700 2700 0 0 0 2700 0 0 0 0…" at bounding box center [292, 107] width 466 height 12
click at [225, 106] on td "2700" at bounding box center [237, 107] width 25 height 12
click at [225, 119] on td "600" at bounding box center [237, 120] width 25 height 12
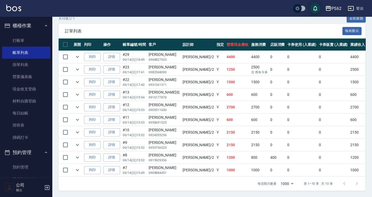
click at [225, 126] on td "2150" at bounding box center [237, 132] width 25 height 12
click at [225, 139] on td "2150" at bounding box center [237, 145] width 25 height 12
click at [225, 152] on td "1200" at bounding box center [237, 157] width 25 height 12
drag, startPoint x: 209, startPoint y: 161, endPoint x: 236, endPoint y: 165, distance: 27.4
click at [236, 165] on tr "列印 詳情 #7 09/14 (日) 15:49 高翊禎 0909884451 Rita /2 Y 1000 1000 0 0 0 1000 0 0 0 0 0" at bounding box center [292, 170] width 466 height 12
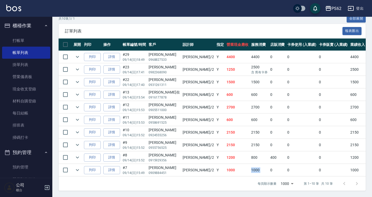
click at [269, 165] on td "0" at bounding box center [277, 170] width 17 height 12
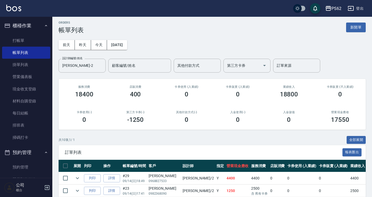
scroll to position [0, 0]
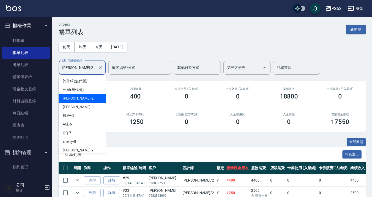
click at [84, 65] on input "Rita-2" at bounding box center [78, 67] width 35 height 9
drag, startPoint x: 77, startPoint y: 67, endPoint x: 63, endPoint y: 67, distance: 13.9
click at [63, 67] on input "Rita-2" at bounding box center [78, 67] width 35 height 9
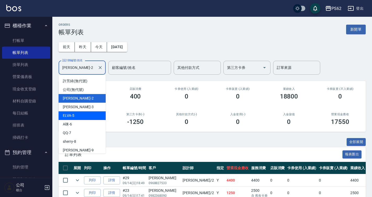
click at [83, 117] on div "ELVA -5" at bounding box center [82, 115] width 47 height 9
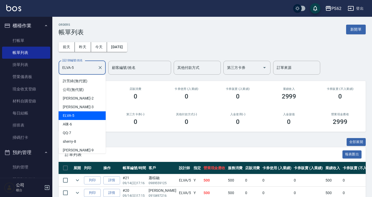
drag, startPoint x: 82, startPoint y: 67, endPoint x: 61, endPoint y: 73, distance: 22.1
click at [61, 73] on div "ELVA-5 設計師編號/姓名" at bounding box center [82, 68] width 47 height 14
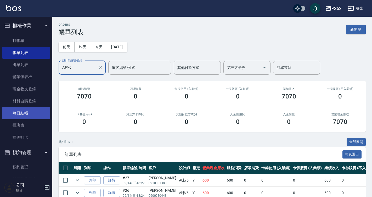
type input "A咪-6"
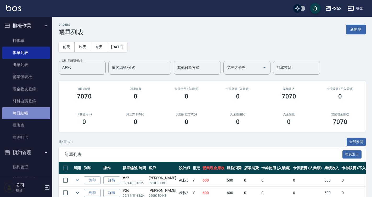
click at [29, 117] on link "每日結帳" at bounding box center [26, 113] width 48 height 12
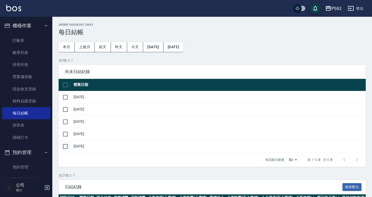
click at [67, 144] on input "checkbox" at bounding box center [65, 146] width 11 height 11
checkbox input "true"
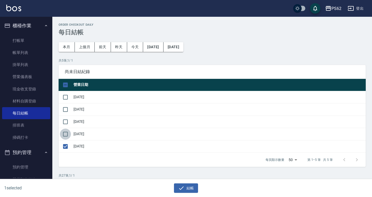
click at [66, 134] on input "checkbox" at bounding box center [65, 133] width 11 height 11
checkbox input "true"
click at [66, 124] on input "checkbox" at bounding box center [65, 121] width 11 height 11
checkbox input "false"
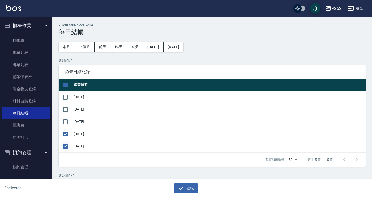
click at [63, 143] on input "checkbox" at bounding box center [65, 146] width 11 height 11
checkbox input "false"
click at [63, 120] on input "checkbox" at bounding box center [65, 121] width 11 height 11
checkbox input "true"
drag, startPoint x: 66, startPoint y: 112, endPoint x: 67, endPoint y: 105, distance: 8.0
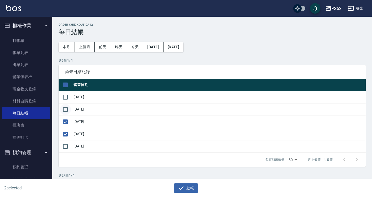
click at [66, 112] on input "checkbox" at bounding box center [65, 109] width 11 height 11
checkbox input "true"
click at [67, 98] on input "checkbox" at bounding box center [65, 97] width 11 height 11
click at [191, 189] on button "結帳" at bounding box center [186, 188] width 24 height 10
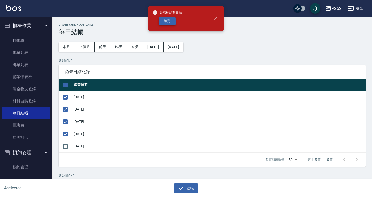
click at [167, 22] on button "確定" at bounding box center [167, 21] width 17 height 8
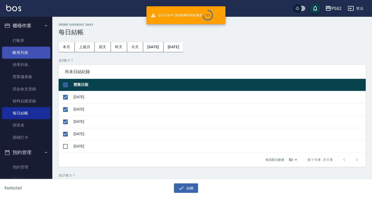
checkbox input "false"
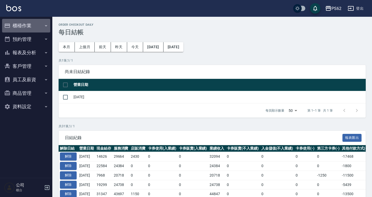
click at [26, 26] on button "櫃檯作業" at bounding box center [26, 26] width 48 height 14
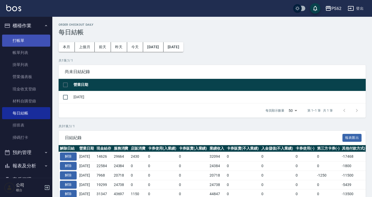
click at [25, 41] on link "打帳單" at bounding box center [26, 41] width 48 height 12
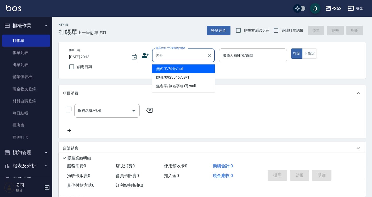
click at [188, 69] on li "無名字/帥哥/null" at bounding box center [183, 68] width 63 height 9
type input "無名字/帥哥/null"
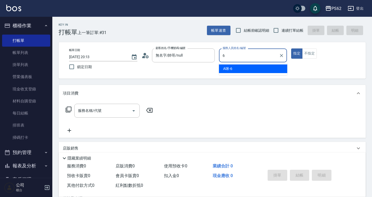
type input "A咪-6"
type button "true"
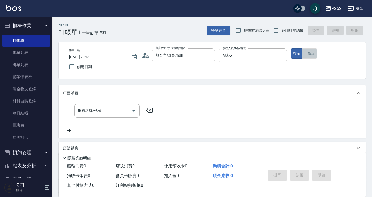
click at [313, 53] on button "不指定" at bounding box center [309, 53] width 15 height 10
click at [116, 111] on input "服務名稱/代號" at bounding box center [103, 110] width 53 height 9
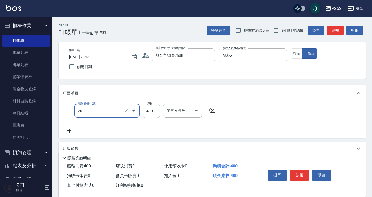
type input "洗剪400(201)"
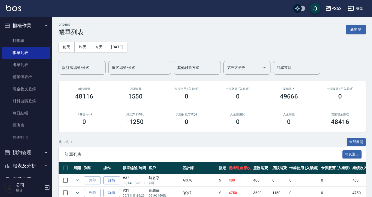
click at [39, 165] on button "報表及分析" at bounding box center [26, 166] width 48 height 14
click at [38, 165] on button "報表及分析" at bounding box center [26, 166] width 48 height 14
click at [34, 164] on button "報表及分析" at bounding box center [26, 166] width 48 height 14
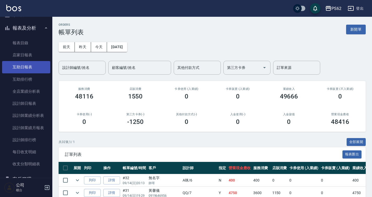
scroll to position [157, 0]
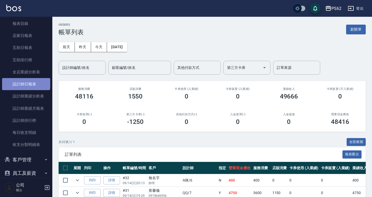
click at [26, 83] on link "設計師日報表" at bounding box center [26, 84] width 48 height 12
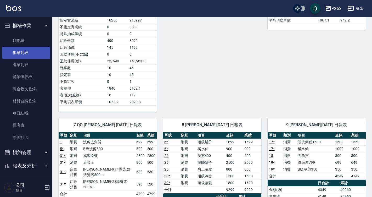
scroll to position [183, 0]
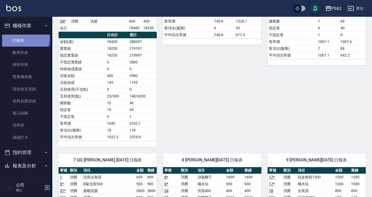
click at [25, 37] on link "打帳單" at bounding box center [26, 41] width 48 height 12
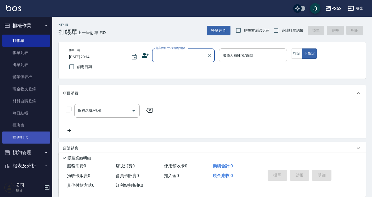
click at [10, 136] on link "掃碼打卡" at bounding box center [26, 137] width 48 height 12
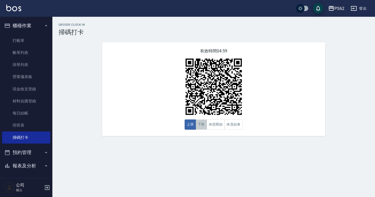
click at [200, 126] on button "下班" at bounding box center [200, 124] width 11 height 10
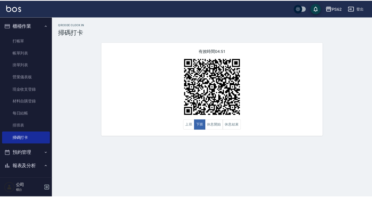
scroll to position [163, 0]
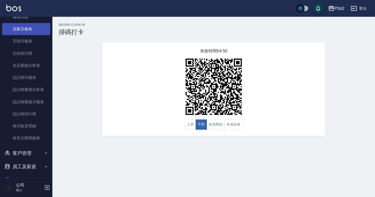
click at [39, 28] on link "店家日報表" at bounding box center [26, 29] width 48 height 12
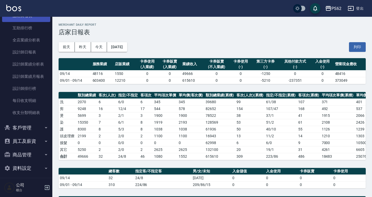
scroll to position [190, 0]
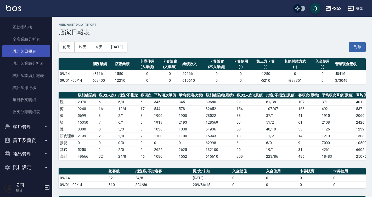
click at [42, 48] on link "設計師日報表" at bounding box center [26, 51] width 48 height 12
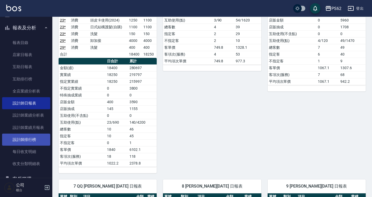
scroll to position [137, 0]
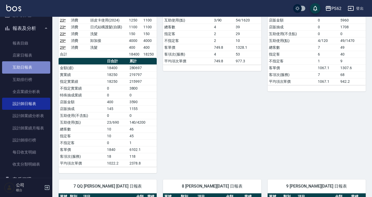
click at [26, 72] on link "互助日報表" at bounding box center [26, 67] width 48 height 12
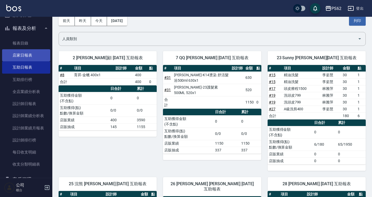
scroll to position [85, 0]
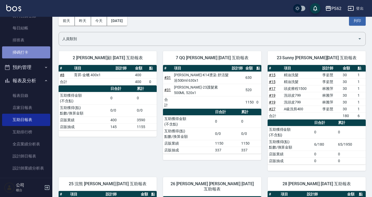
click at [31, 54] on link "掃碼打卡" at bounding box center [26, 52] width 48 height 12
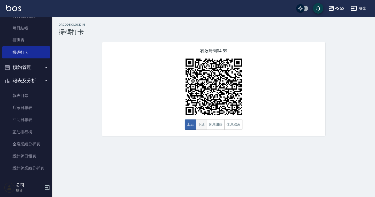
click at [201, 127] on button "下班" at bounding box center [200, 124] width 11 height 10
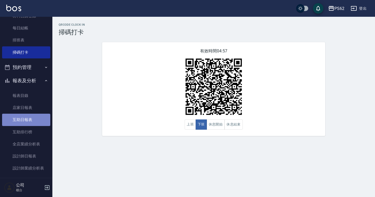
click at [38, 117] on link "互助日報表" at bounding box center [26, 120] width 48 height 12
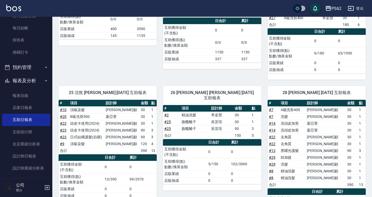
scroll to position [166, 0]
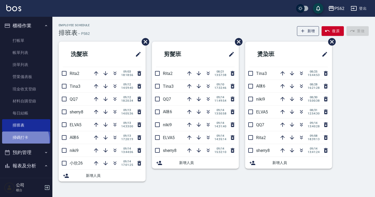
click at [22, 140] on link "掃碼打卡" at bounding box center [26, 137] width 48 height 12
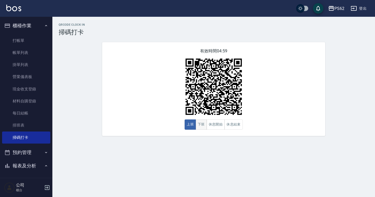
click at [201, 124] on button "下班" at bounding box center [200, 124] width 11 height 10
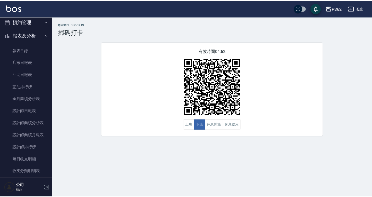
scroll to position [131, 0]
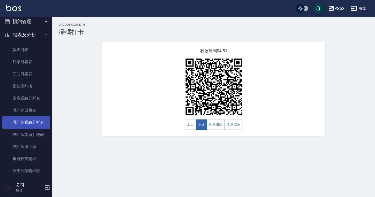
click at [30, 117] on link "設計師業績分析表" at bounding box center [26, 122] width 48 height 12
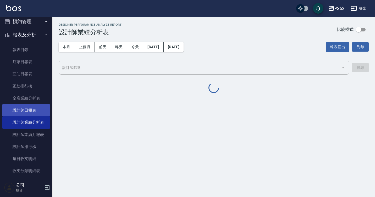
click at [38, 113] on link "設計師日報表" at bounding box center [26, 110] width 48 height 12
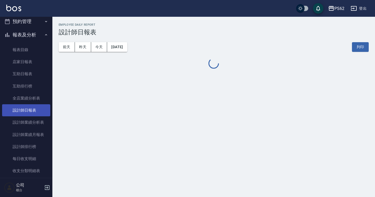
click at [38, 113] on link "設計師日報表" at bounding box center [26, 110] width 48 height 12
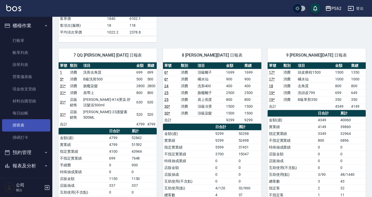
click at [23, 130] on link "排班表" at bounding box center [26, 125] width 48 height 12
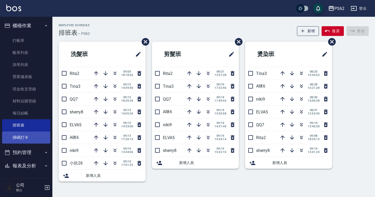
click at [19, 138] on link "掃碼打卡" at bounding box center [26, 137] width 48 height 12
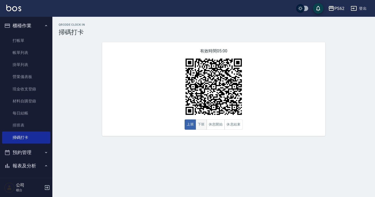
click at [200, 125] on button "下班" at bounding box center [200, 124] width 11 height 10
